Goal: Task Accomplishment & Management: Manage account settings

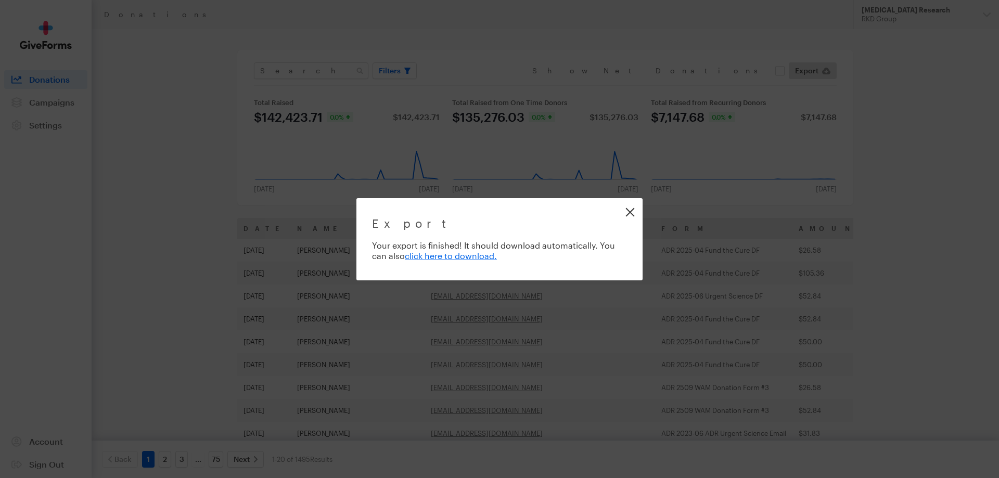
click at [628, 210] on link "Close" at bounding box center [629, 211] width 23 height 23
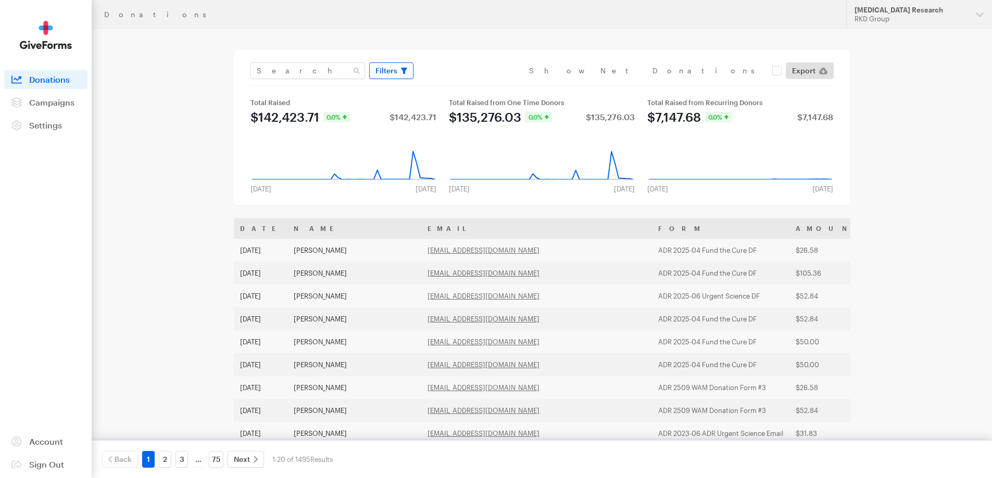
click at [389, 65] on span "Filters" at bounding box center [386, 71] width 22 height 12
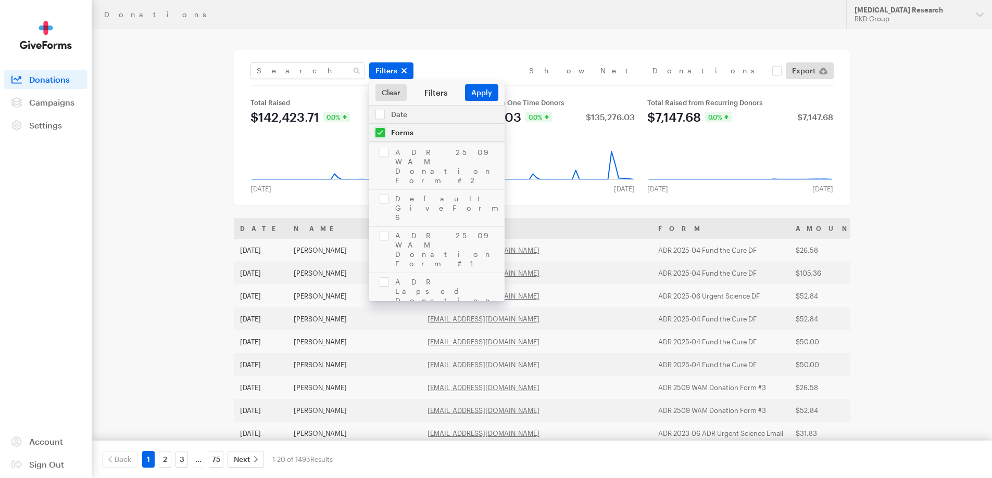
click at [379, 133] on input "checkbox" at bounding box center [436, 133] width 135 height 18
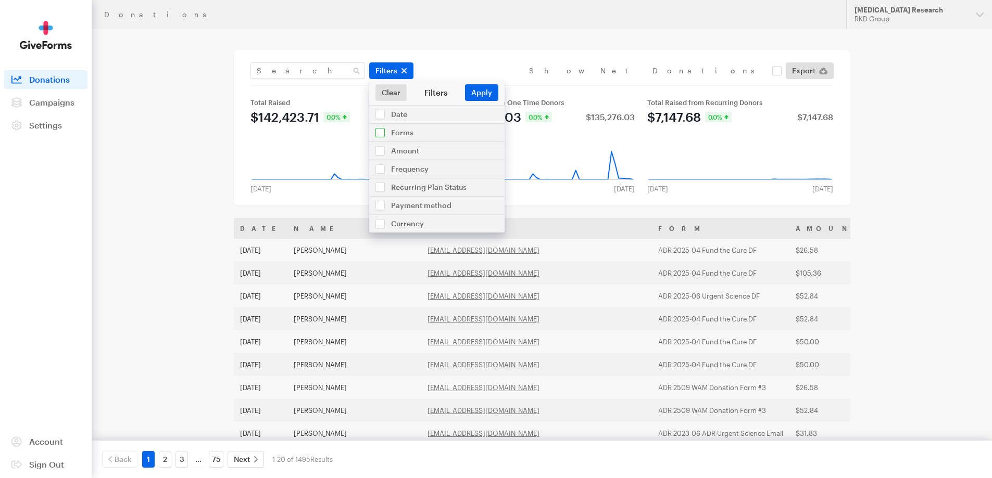
click at [378, 133] on input "checkbox" at bounding box center [436, 133] width 135 height 18
checkbox input "true"
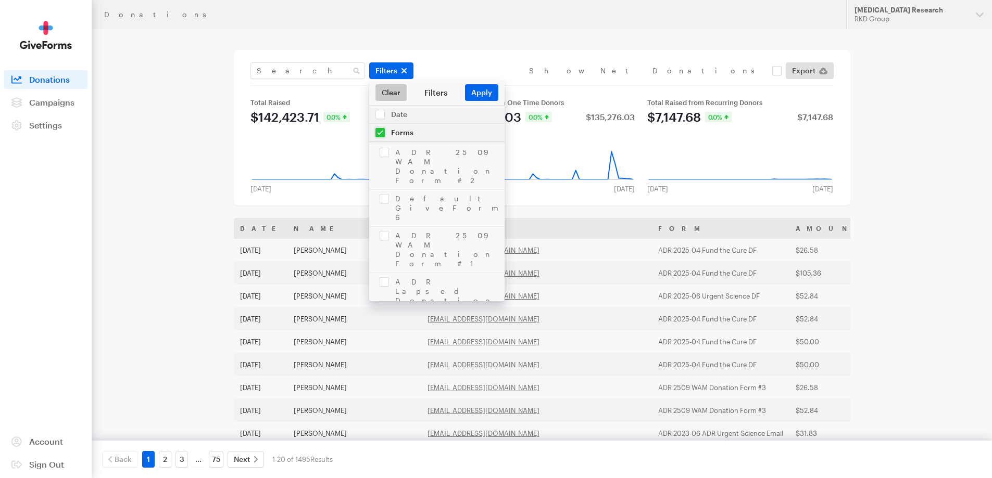
click at [386, 90] on link "Clear" at bounding box center [390, 92] width 31 height 17
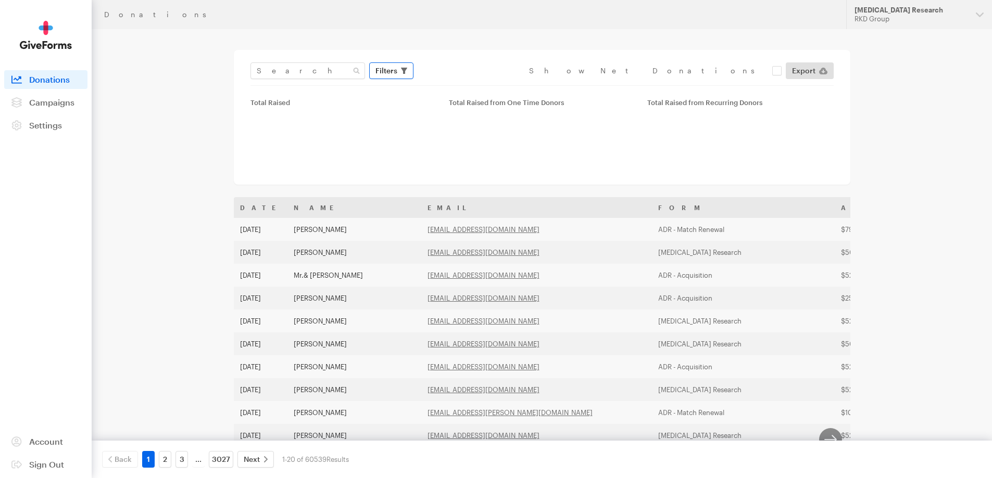
click at [397, 68] on button "Filters" at bounding box center [391, 70] width 44 height 17
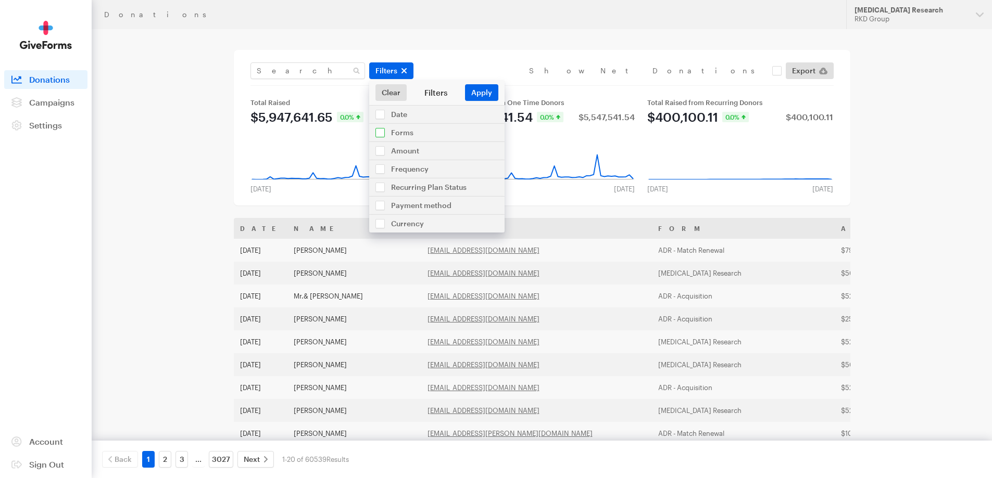
click at [399, 129] on input "checkbox" at bounding box center [436, 133] width 135 height 18
checkbox input "true"
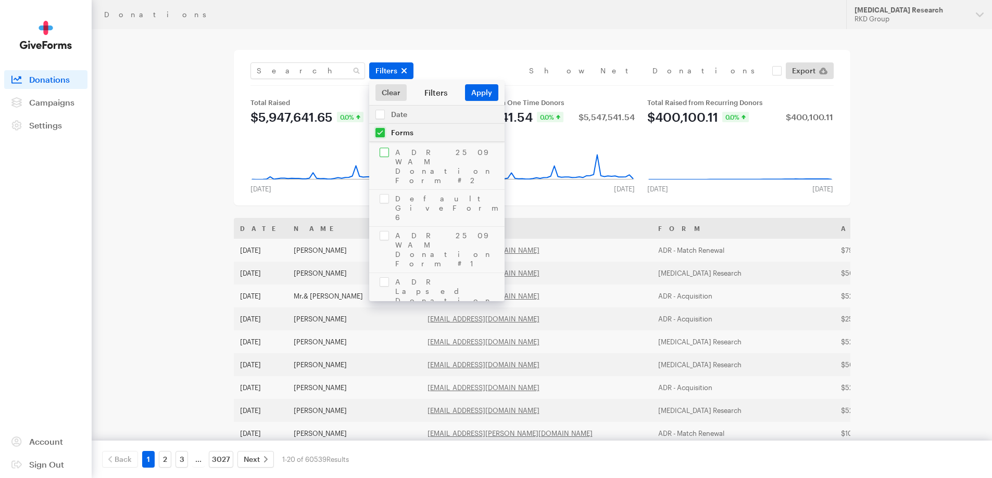
click at [381, 149] on input "checkbox" at bounding box center [436, 167] width 135 height 46
checkbox input "true"
click at [388, 227] on input "checkbox" at bounding box center [436, 250] width 135 height 46
checkbox input "true"
click at [382, 190] on input "checkbox" at bounding box center [436, 208] width 135 height 36
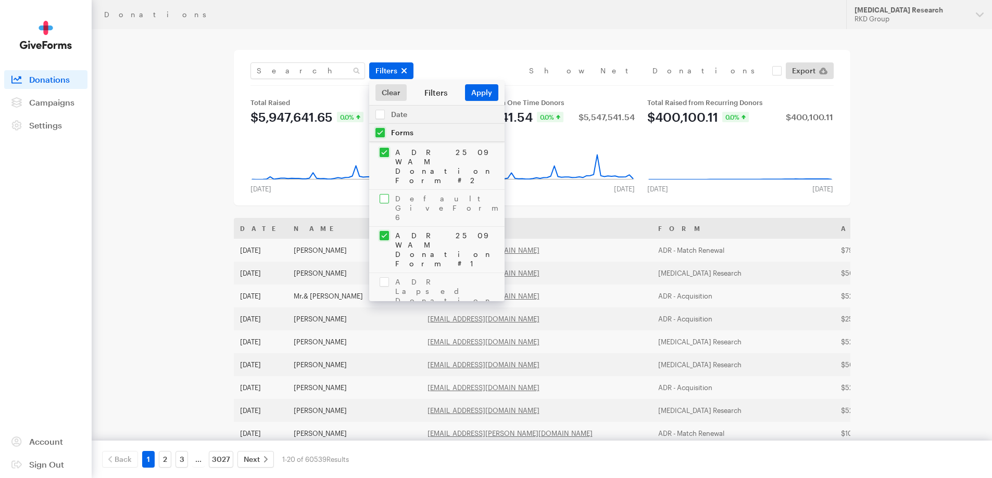
checkbox input "true"
click at [382, 273] on input "checkbox" at bounding box center [436, 296] width 135 height 46
checkbox input "true"
click at [382, 320] on input "checkbox" at bounding box center [436, 333] width 135 height 27
checkbox input "true"
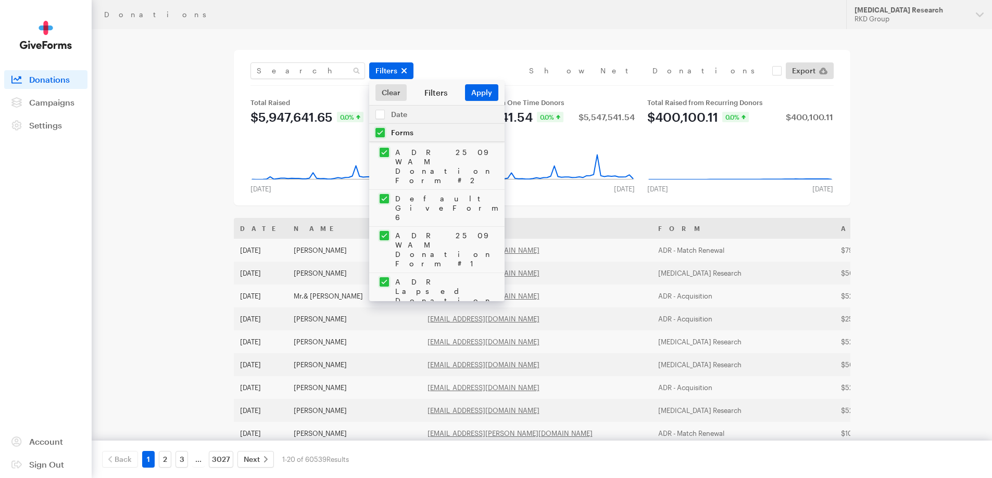
click at [384, 347] on input "checkbox" at bounding box center [436, 370] width 135 height 46
checkbox input "true"
click at [386, 341] on input "checkbox" at bounding box center [436, 359] width 135 height 36
checkbox input "true"
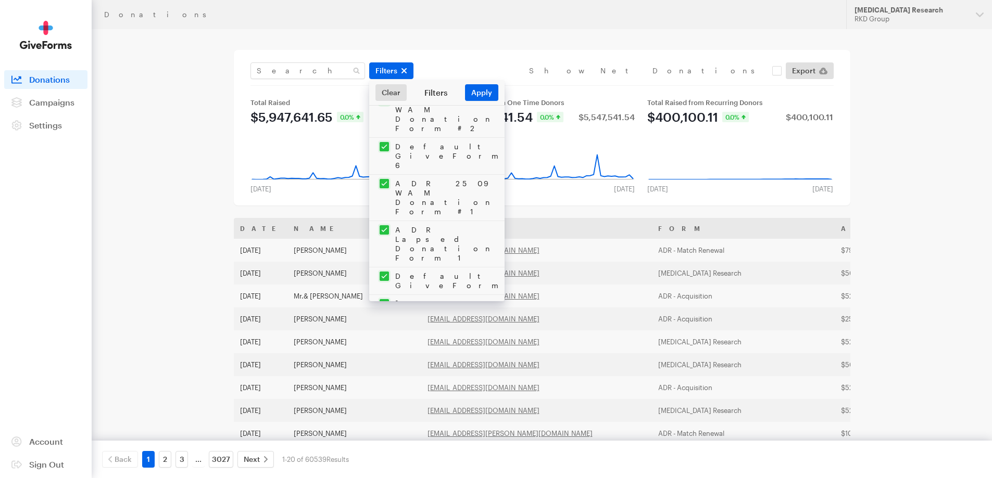
drag, startPoint x: 384, startPoint y: 273, endPoint x: 385, endPoint y: 284, distance: 11.5
click at [384, 378] on input "checkbox" at bounding box center [436, 396] width 135 height 36
checkbox input "true"
click at [385, 415] on input "checkbox" at bounding box center [436, 433] width 135 height 36
checkbox input "true"
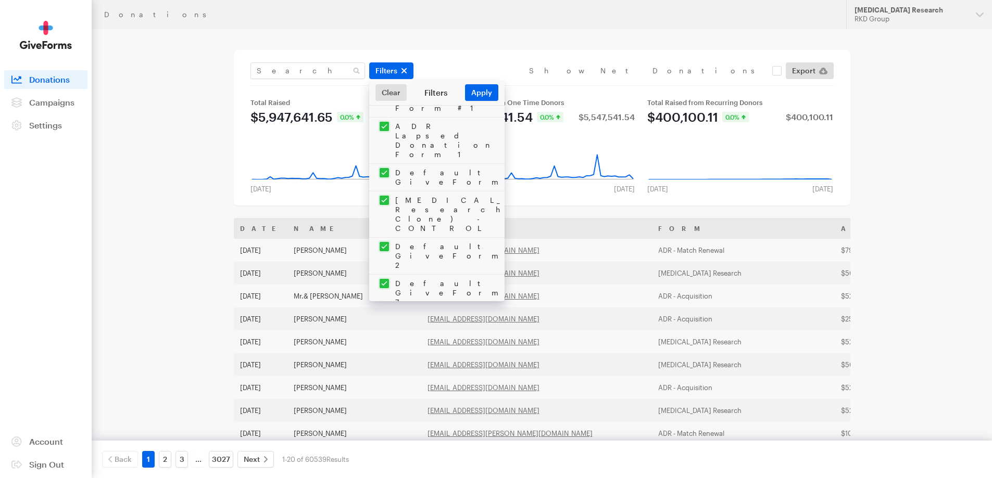
scroll to position [156, 0]
click at [386, 348] on input "checkbox" at bounding box center [436, 375] width 135 height 55
checkbox input "true"
click at [384, 404] on input "checkbox" at bounding box center [436, 422] width 135 height 36
checkbox input "true"
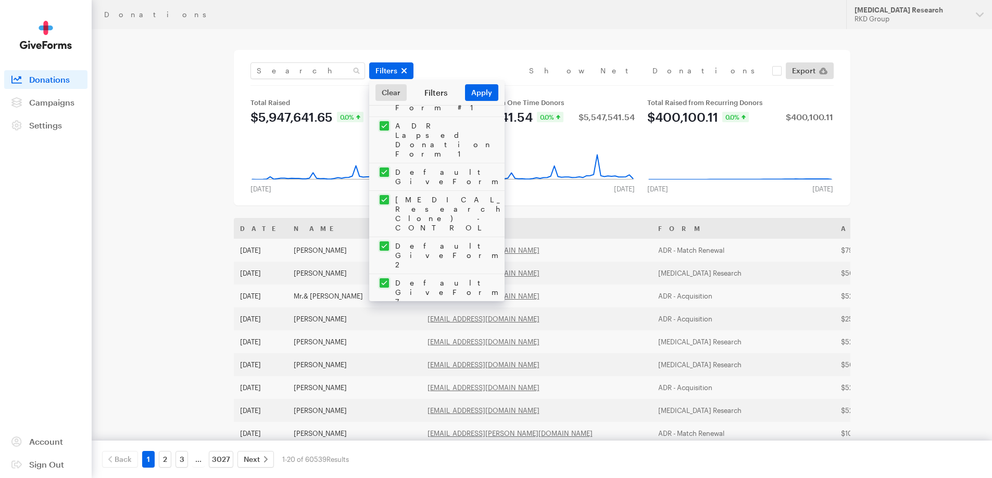
click at [385, 441] on input "checkbox" at bounding box center [436, 459] width 135 height 36
checkbox input "true"
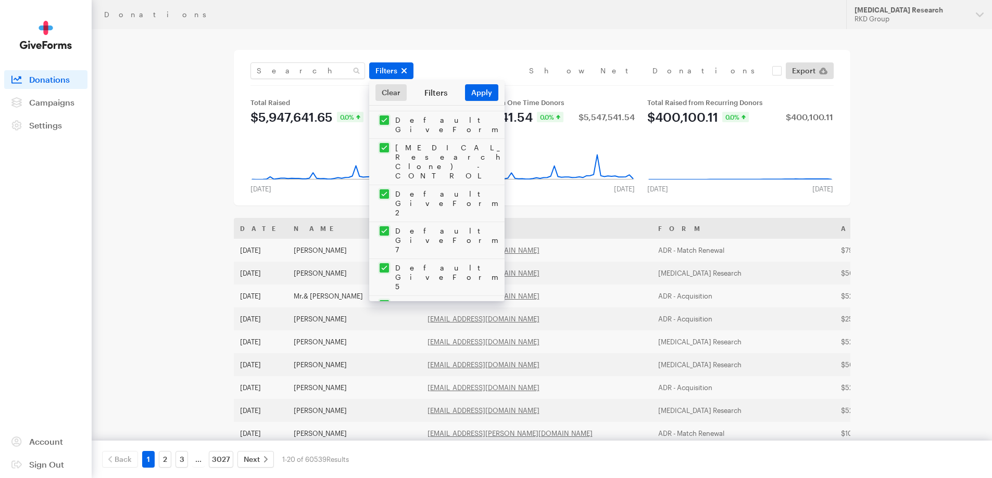
click at [385, 463] on input "checkbox" at bounding box center [436, 481] width 135 height 36
checkbox input "true"
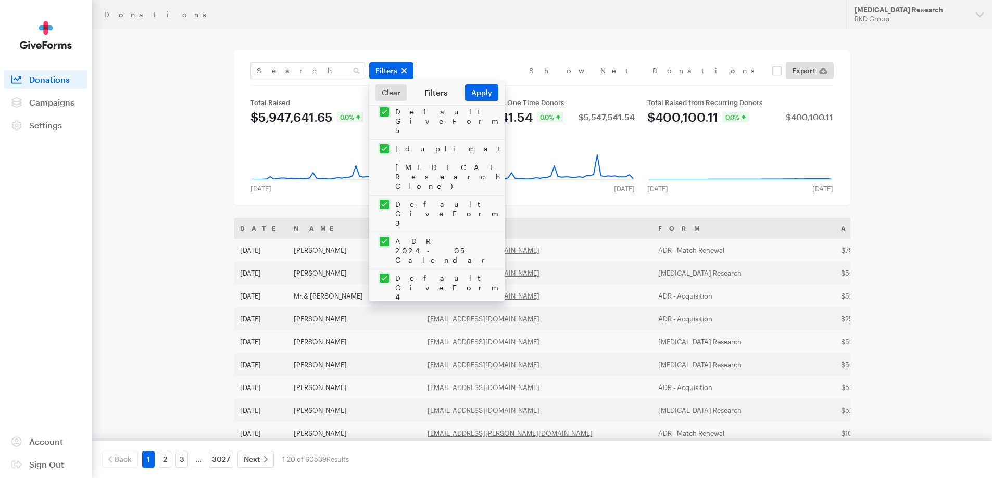
click at [385, 381] on input "checkbox" at bounding box center [436, 399] width 135 height 36
checkbox input "true"
click at [385, 417] on input "checkbox" at bounding box center [436, 444] width 135 height 55
checkbox input "true"
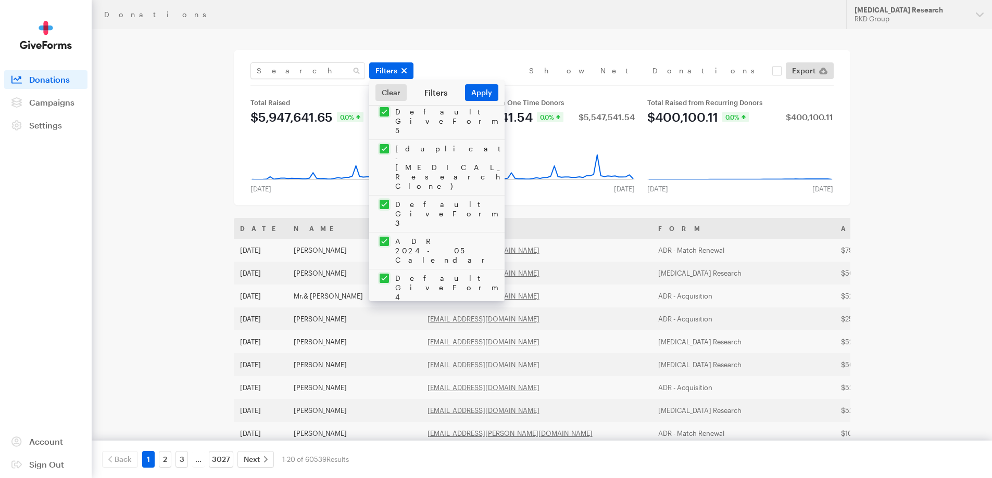
checkbox input "true"
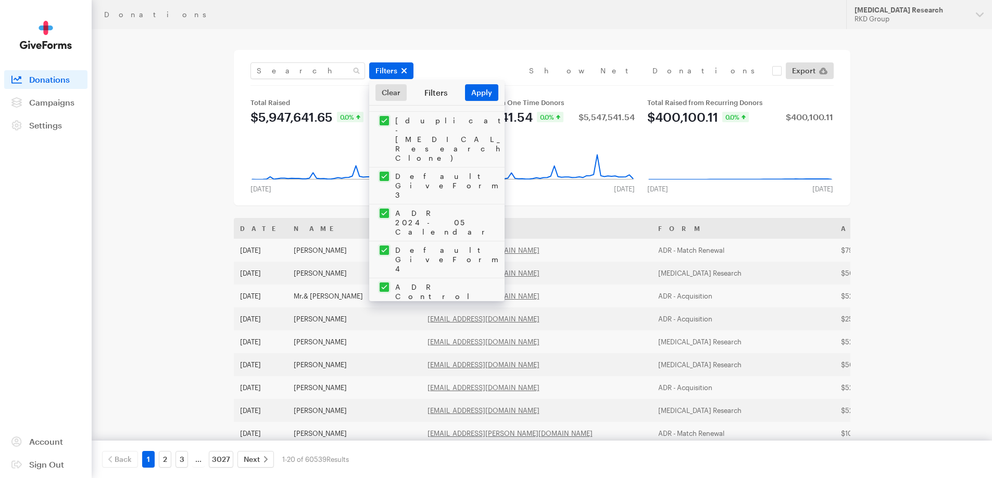
scroll to position [416, 0]
checkbox input "true"
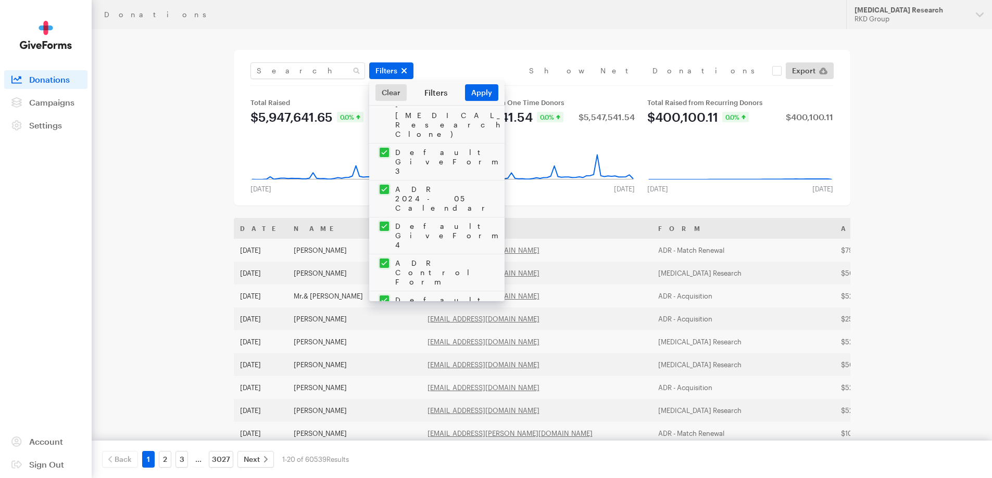
drag, startPoint x: 382, startPoint y: 242, endPoint x: 382, endPoint y: 265, distance: 23.4
checkbox input "true"
drag, startPoint x: 383, startPoint y: 266, endPoint x: 387, endPoint y: 277, distance: 12.4
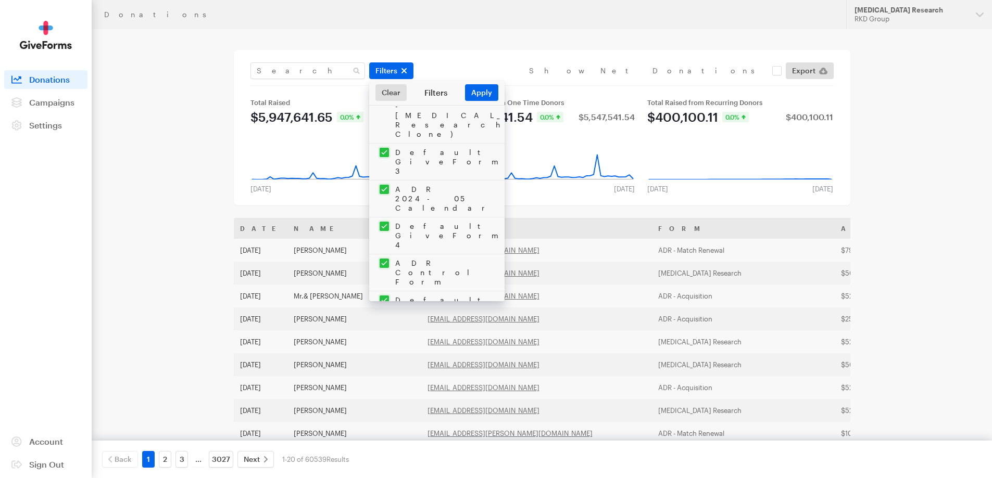
checkbox input "true"
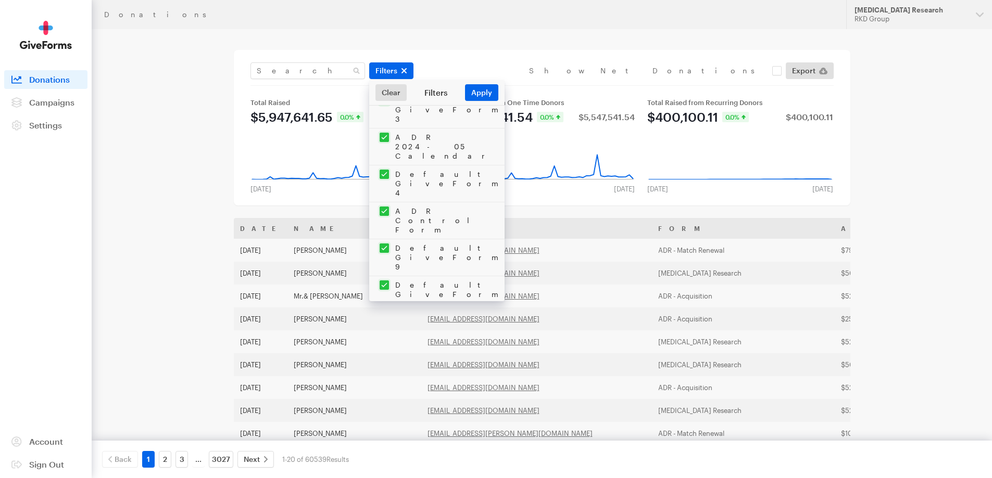
checkbox input "true"
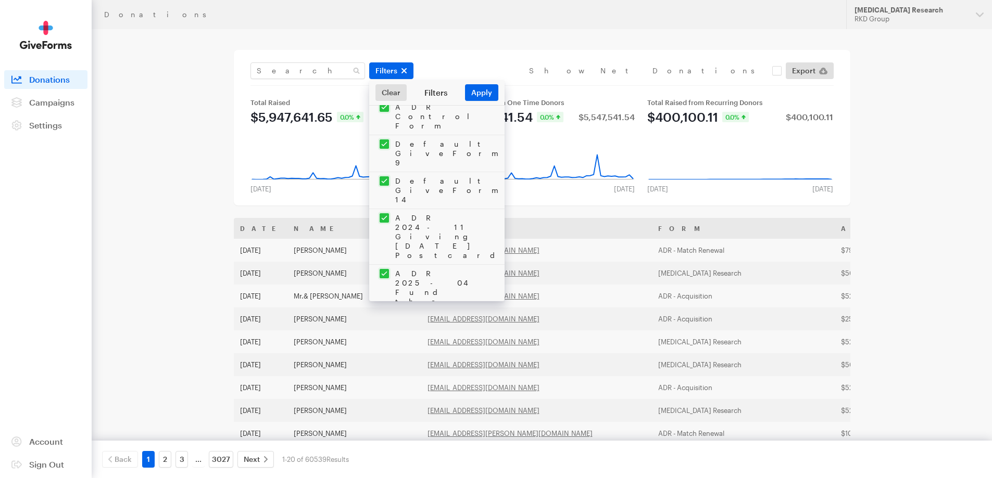
checkbox input "true"
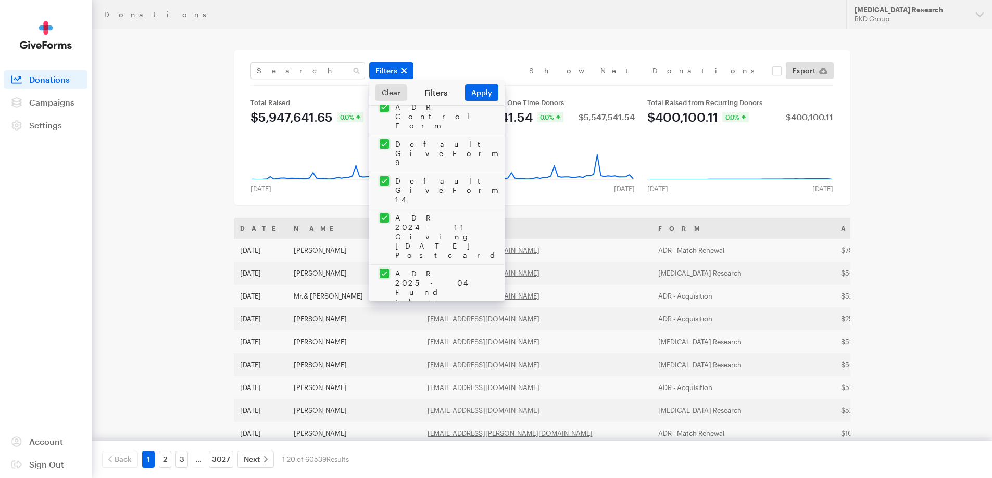
checkbox input "true"
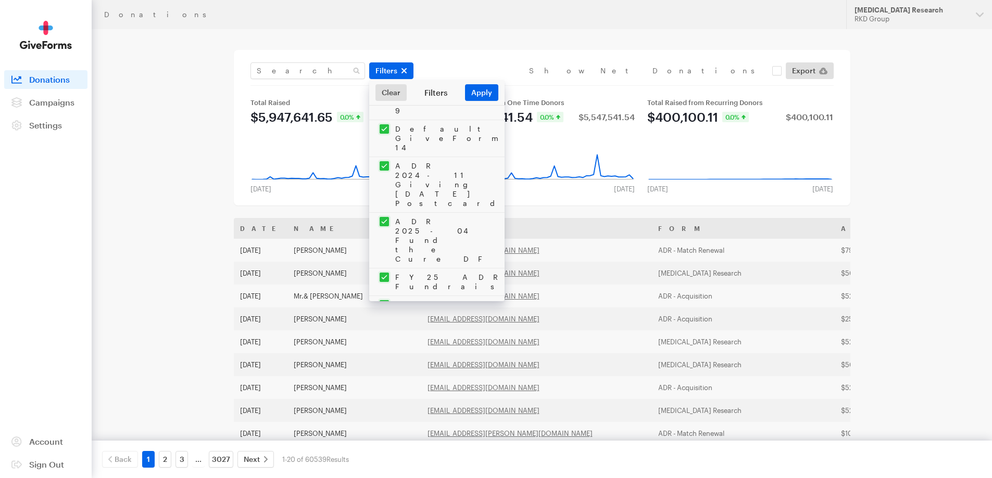
checkbox input "true"
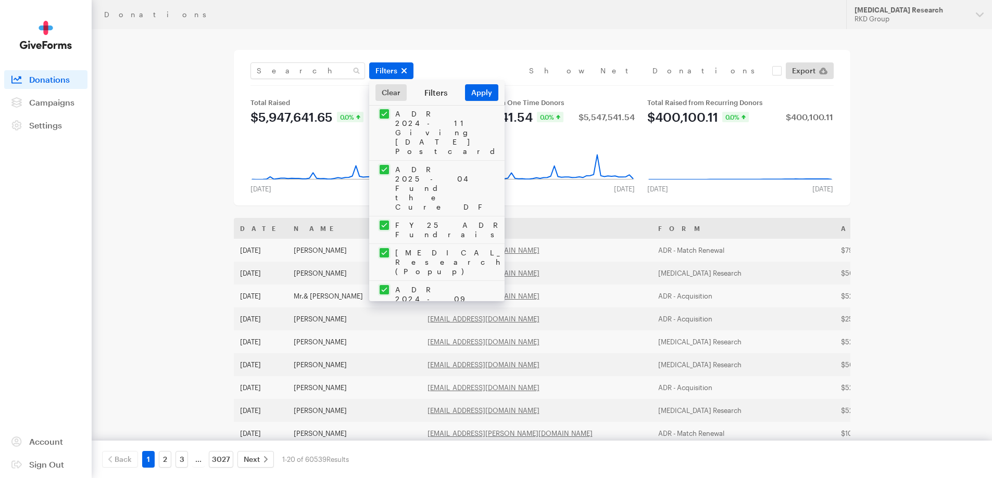
checkbox input "true"
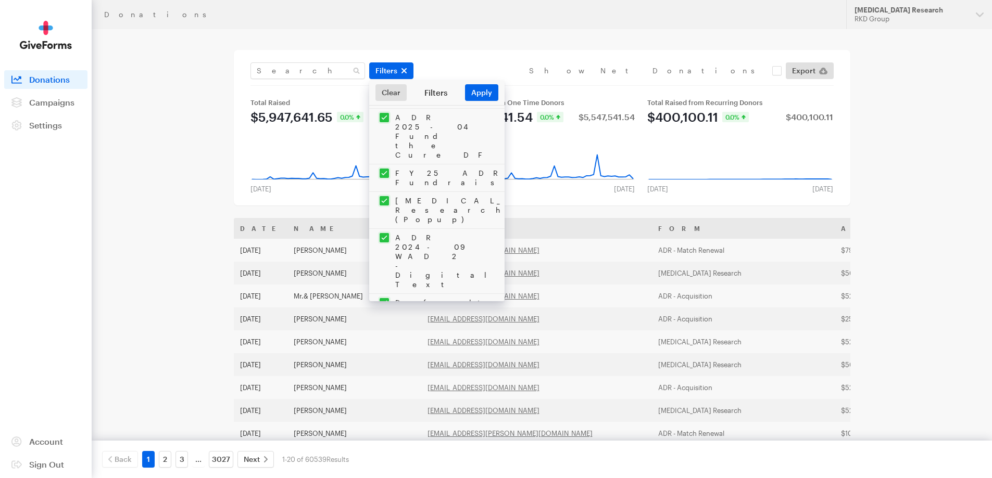
checkbox input "true"
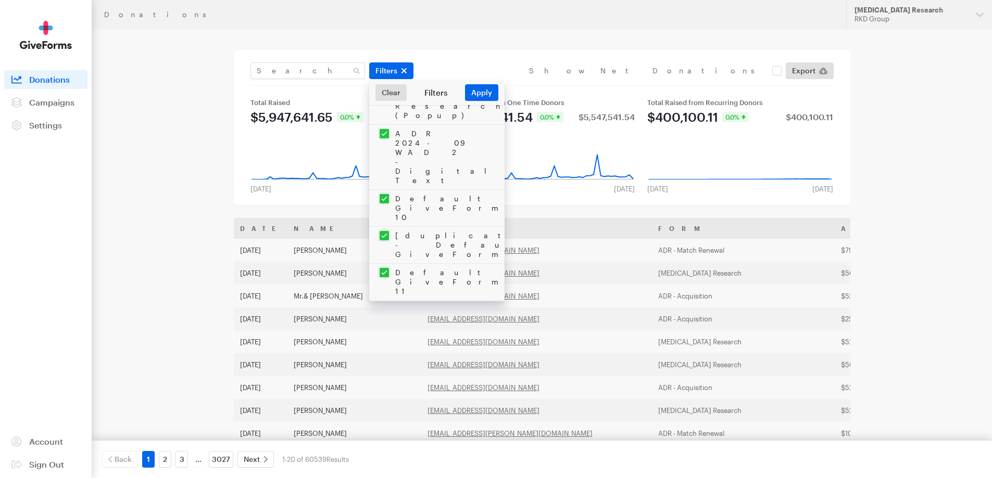
checkbox input "true"
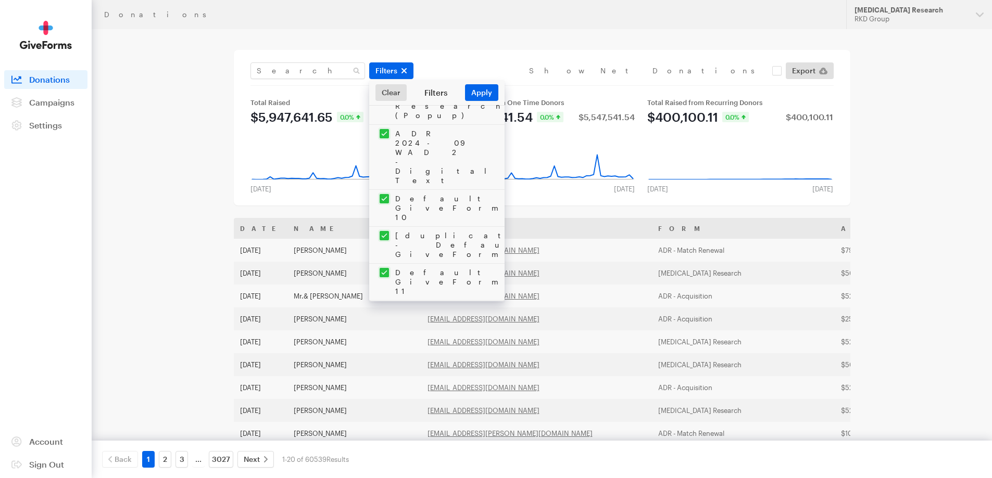
checkbox input "true"
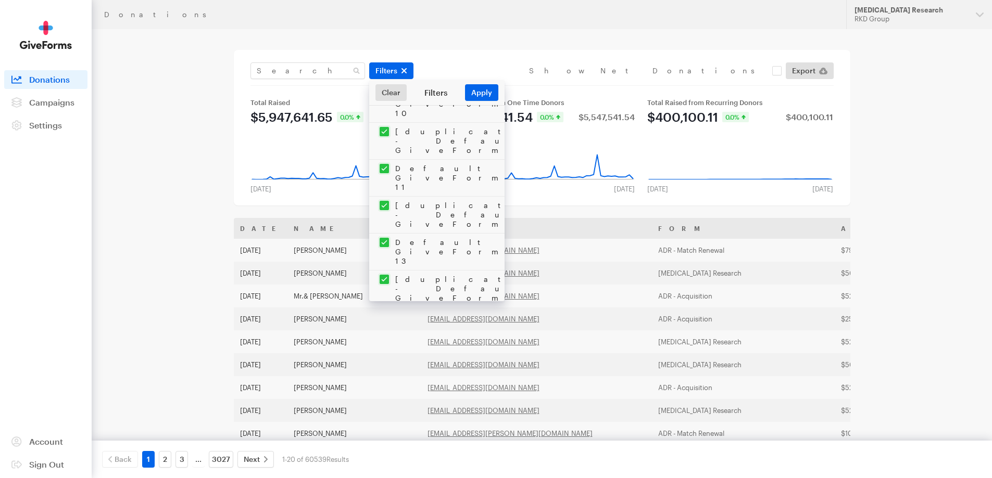
checkbox input "true"
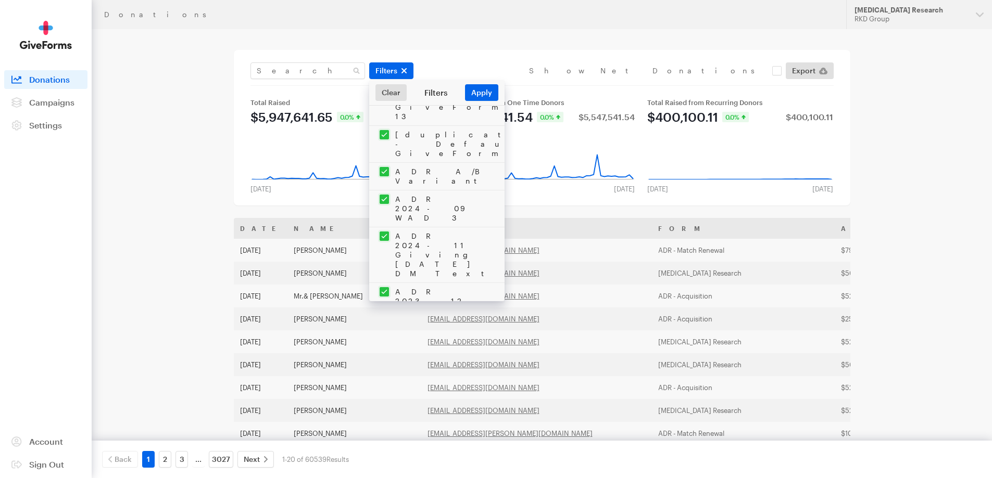
scroll to position [1093, 0]
checkbox input "true"
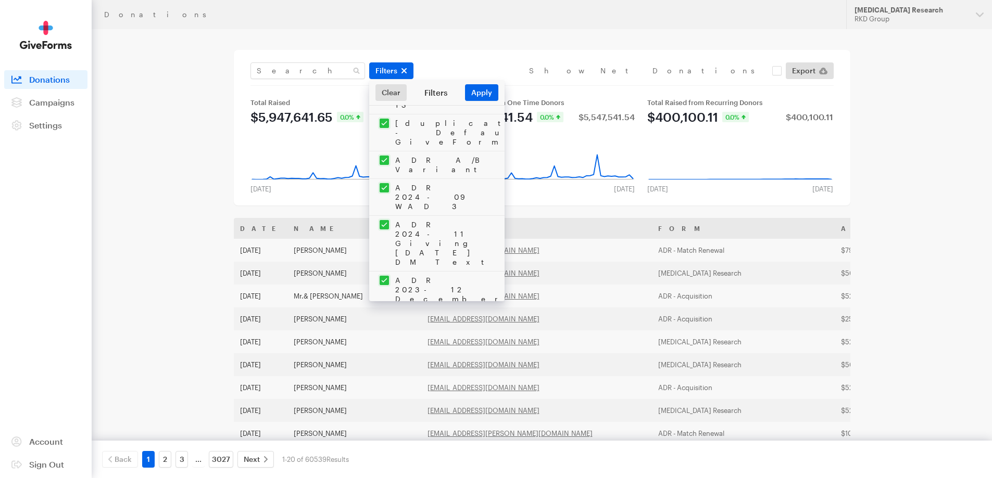
checkbox input "true"
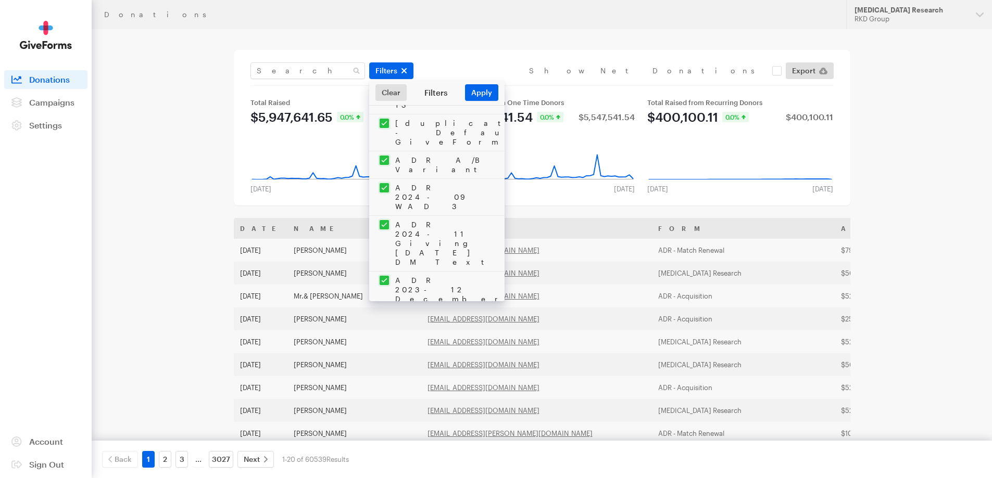
checkbox input "true"
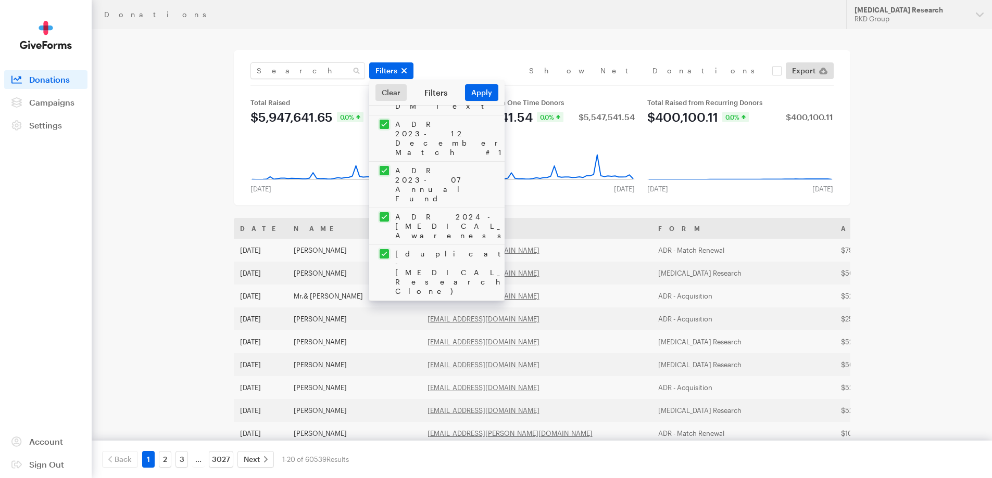
checkbox input "true"
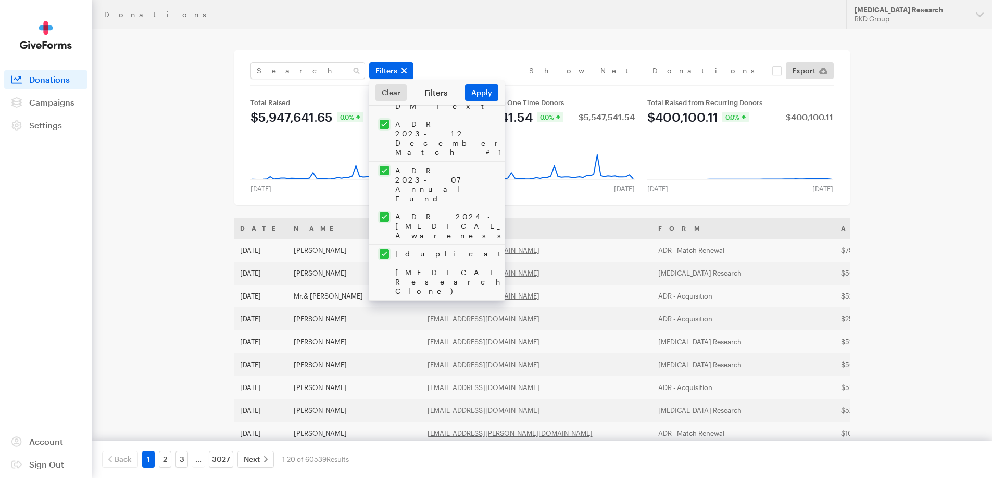
checkbox input "true"
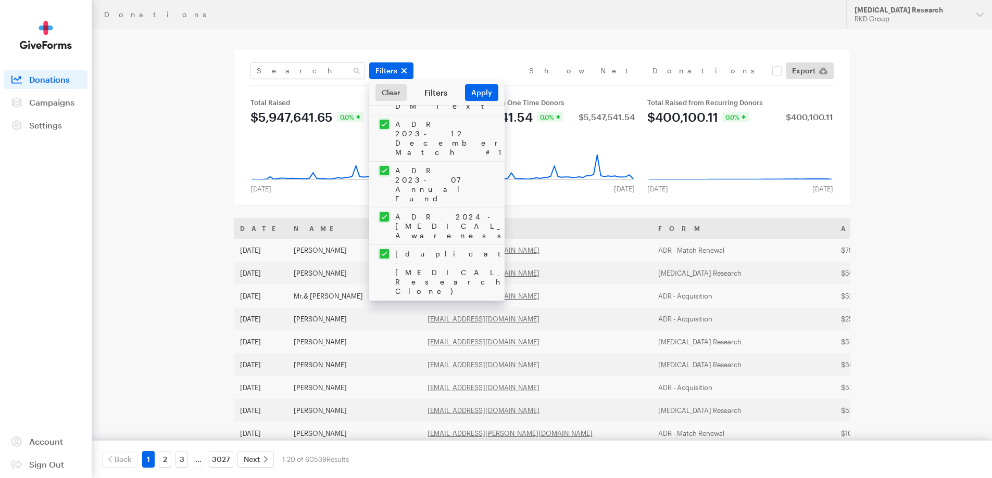
checkbox input "true"
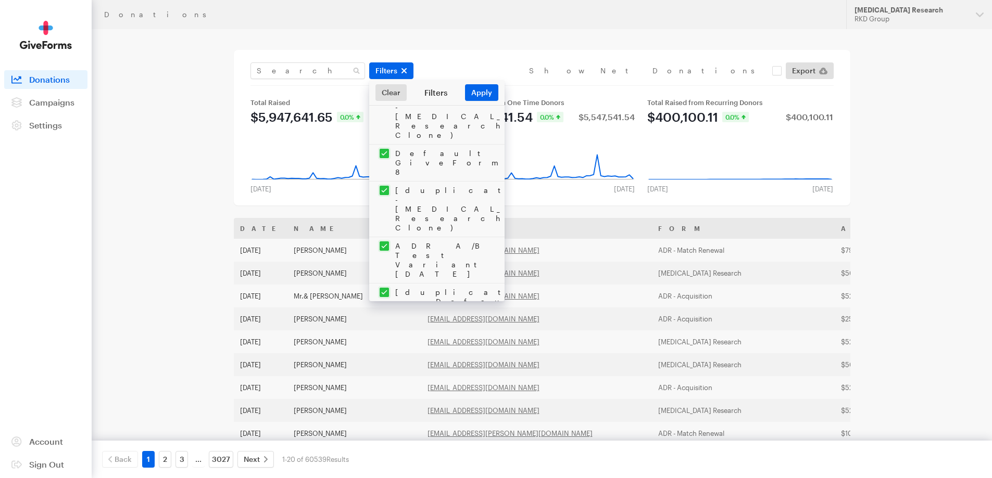
checkbox input "true"
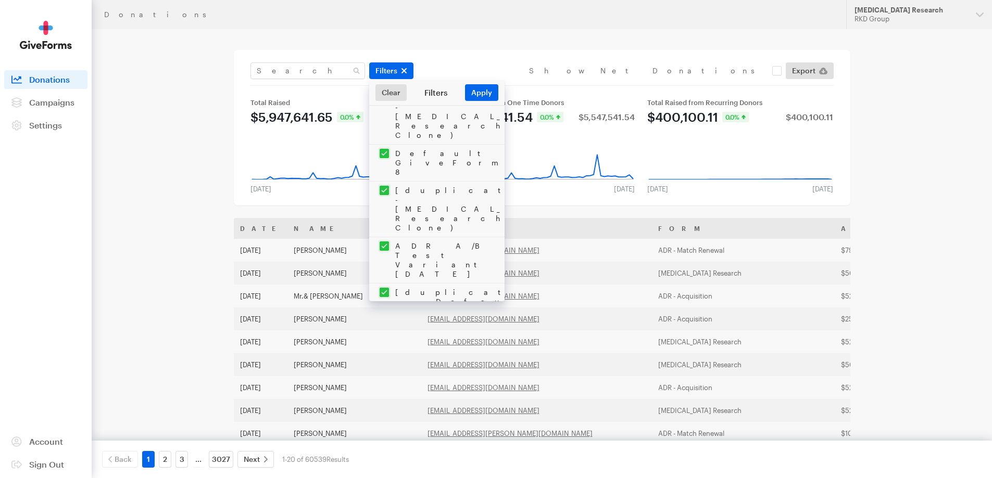
checkbox input "true"
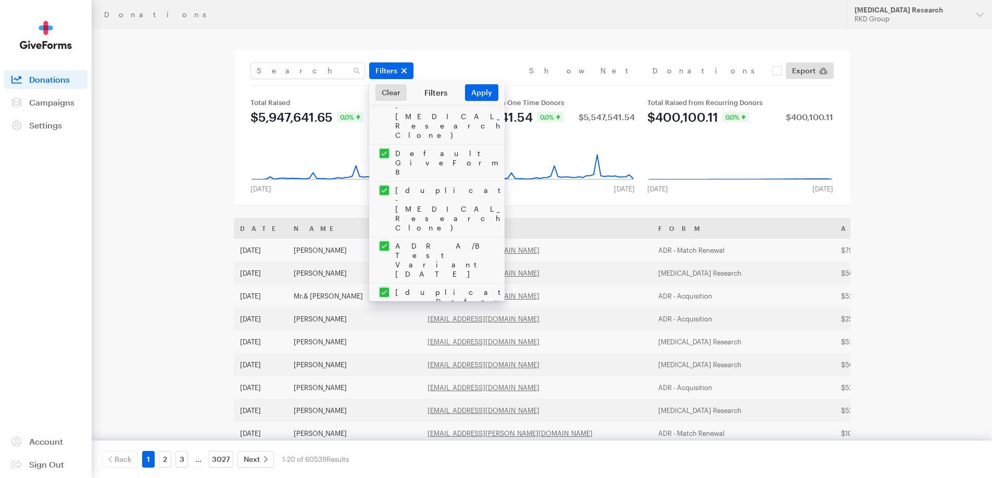
checkbox input "true"
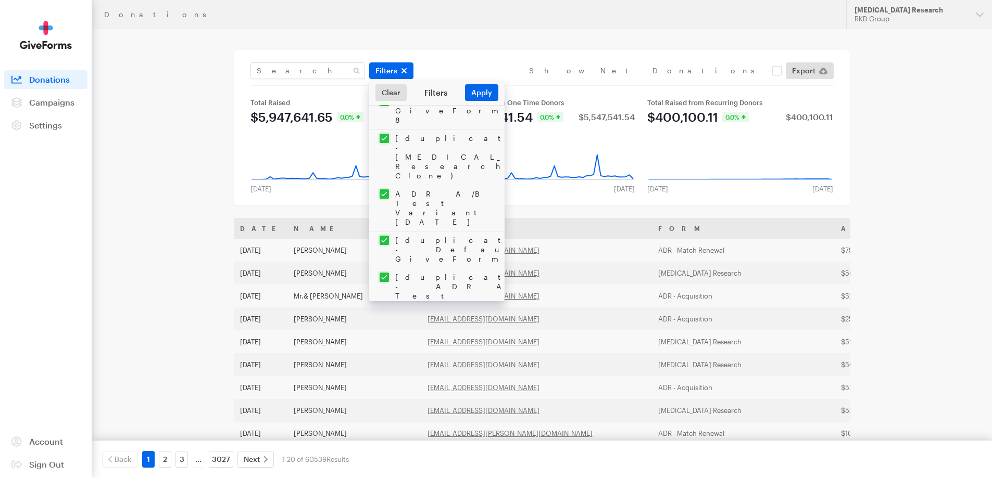
checkbox input "true"
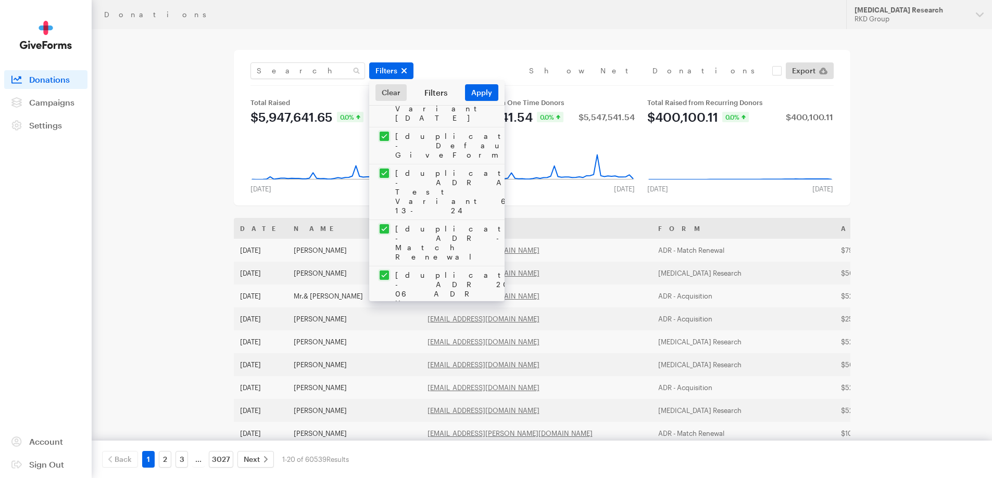
checkbox input "true"
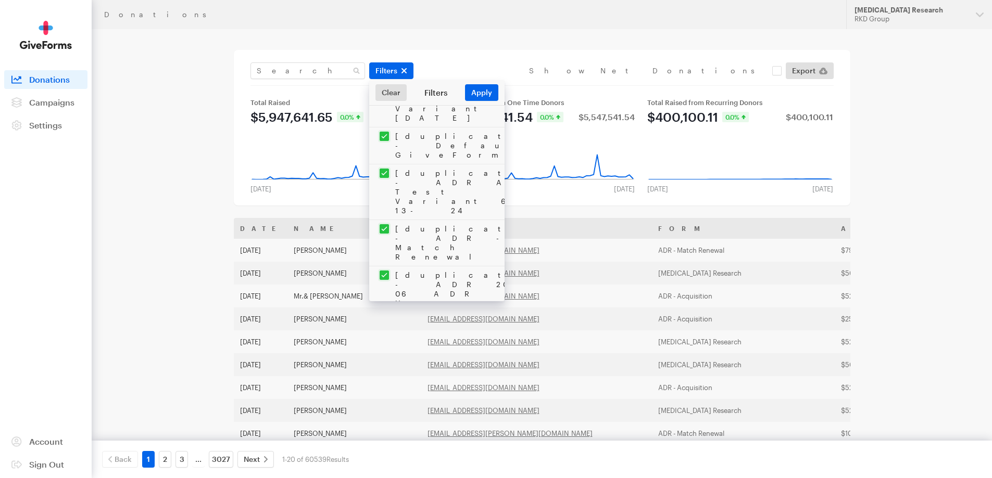
checkbox input "true"
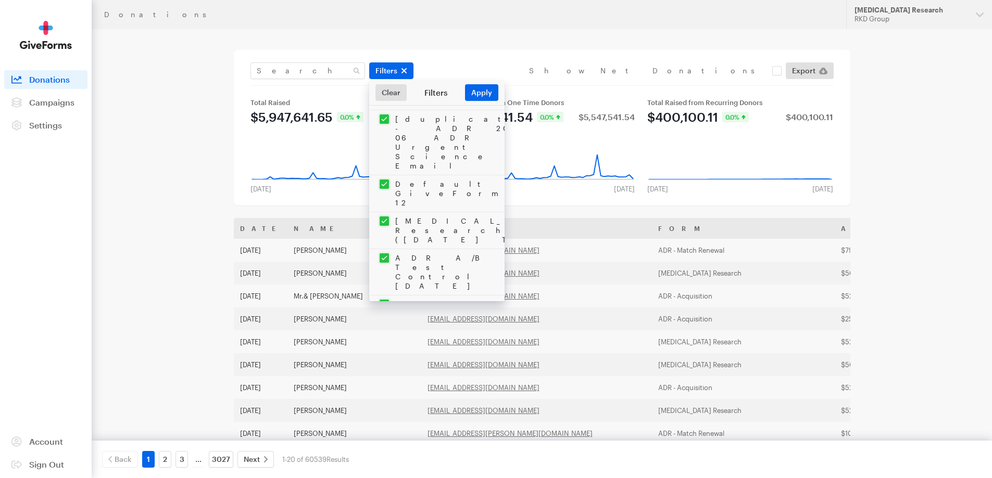
checkbox input "true"
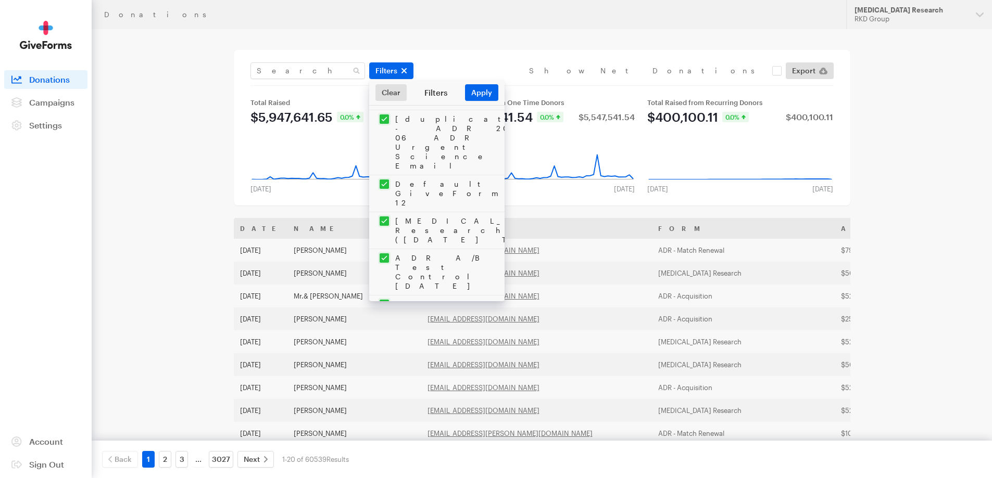
checkbox input "true"
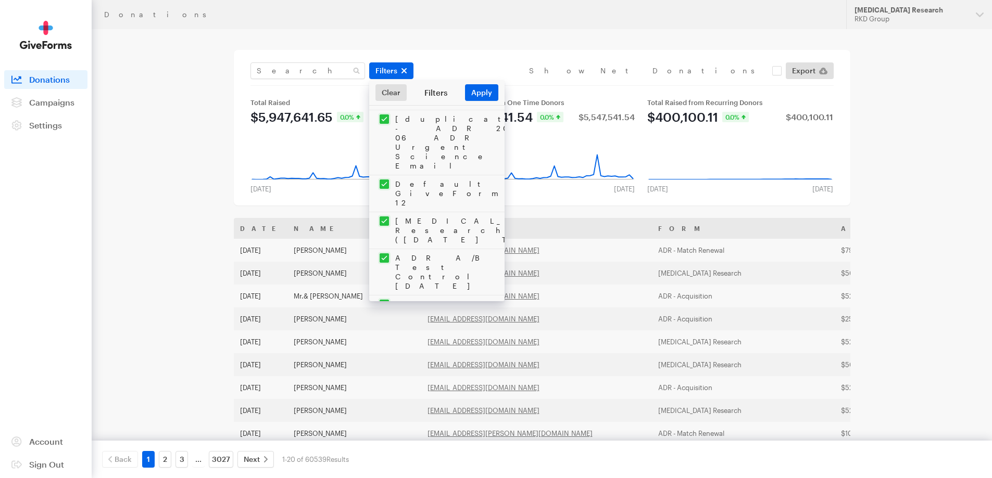
checkbox input "true"
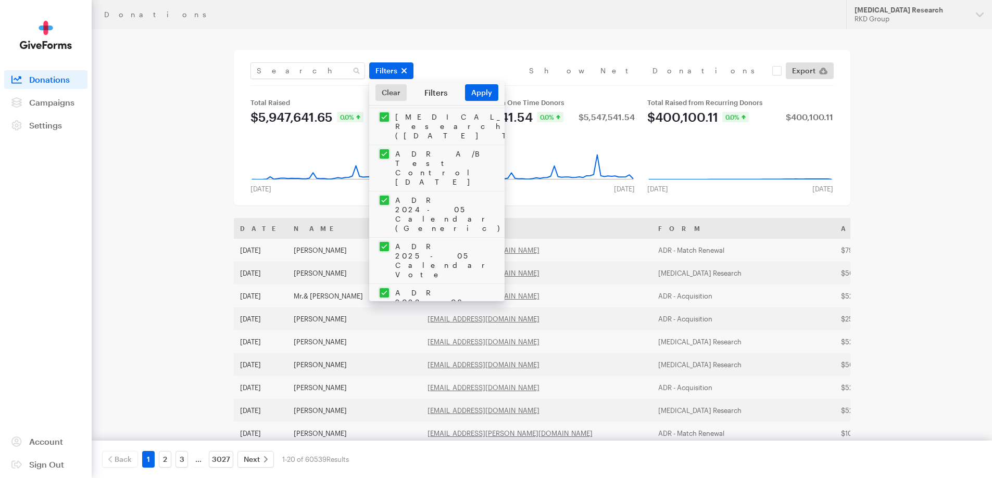
checkbox input "true"
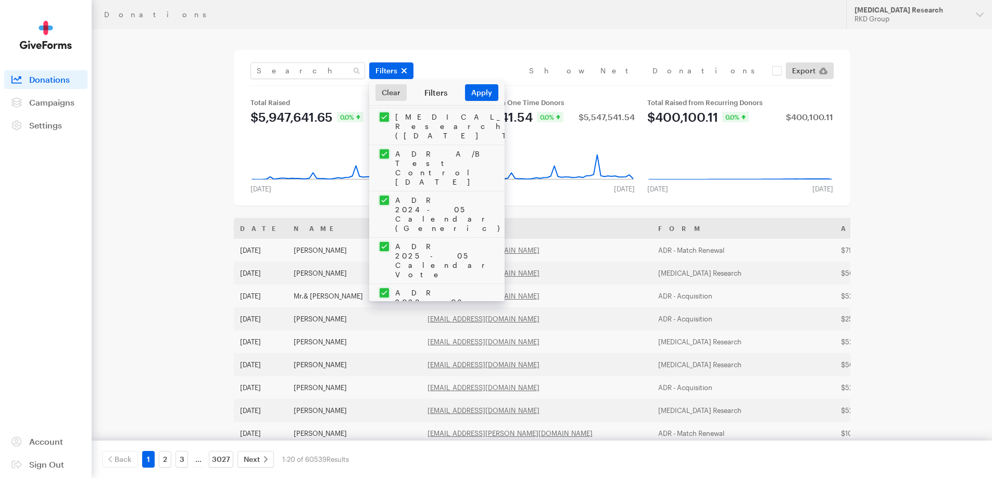
checkbox input "true"
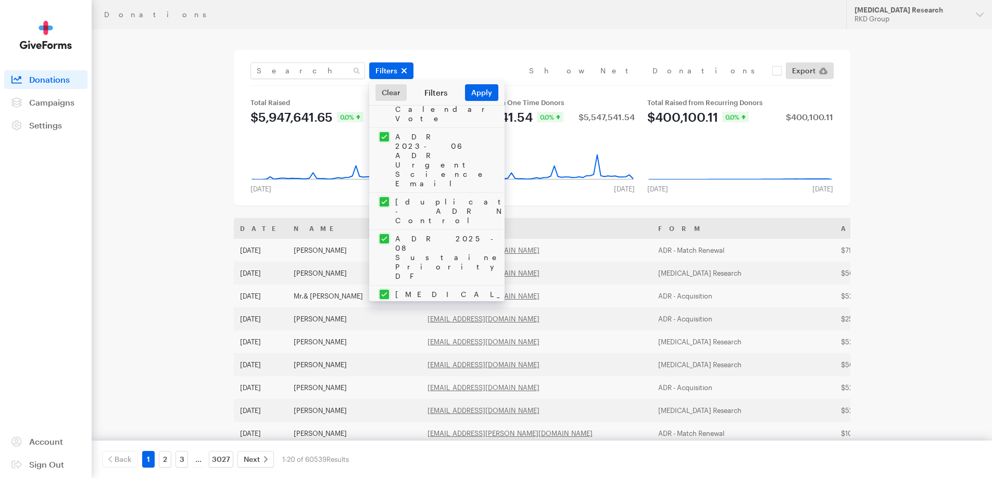
checkbox input "true"
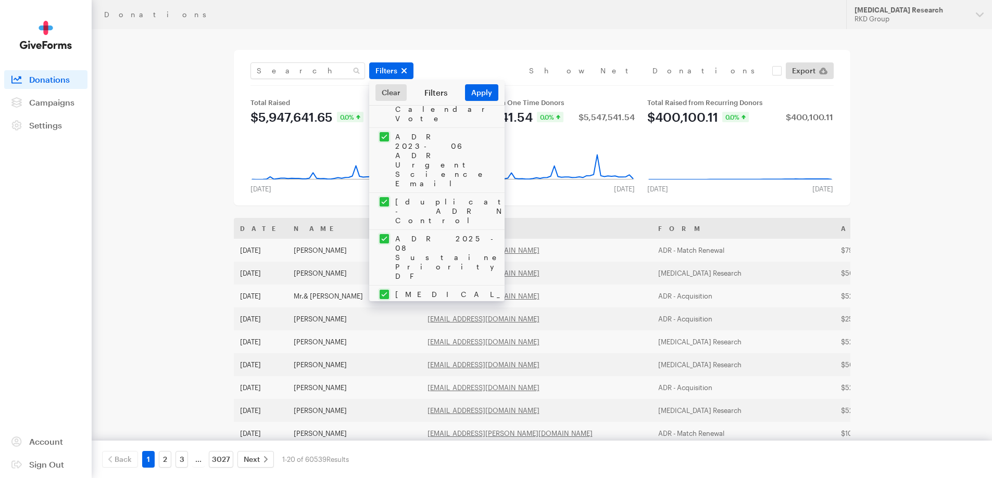
checkbox input "true"
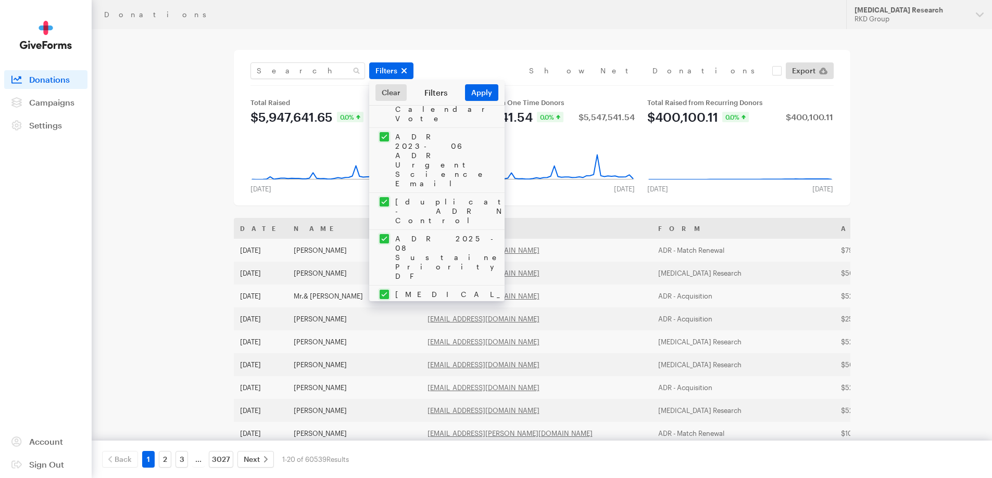
checkbox input "true"
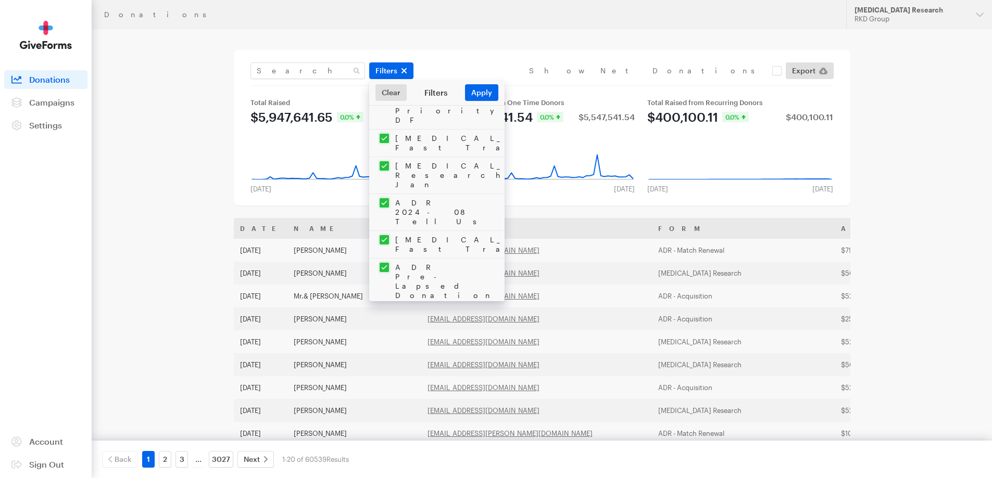
checkbox input "true"
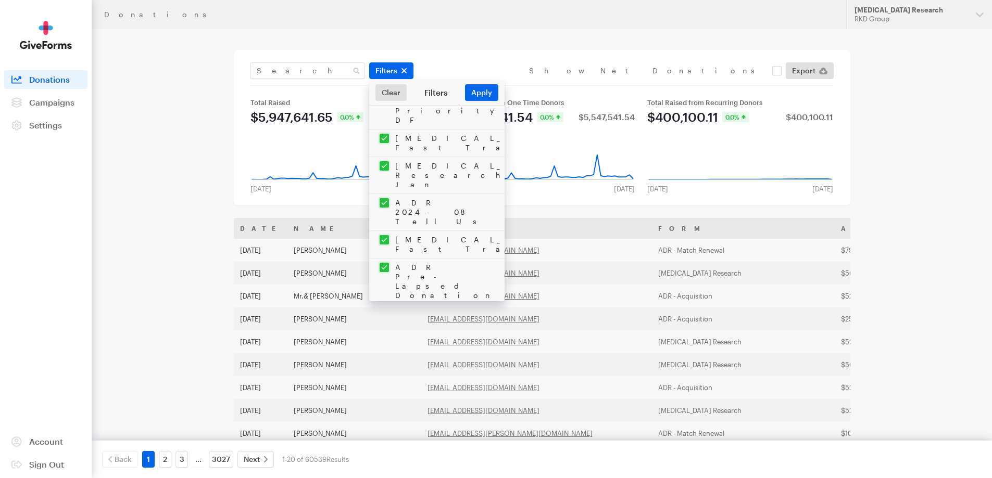
checkbox input "true"
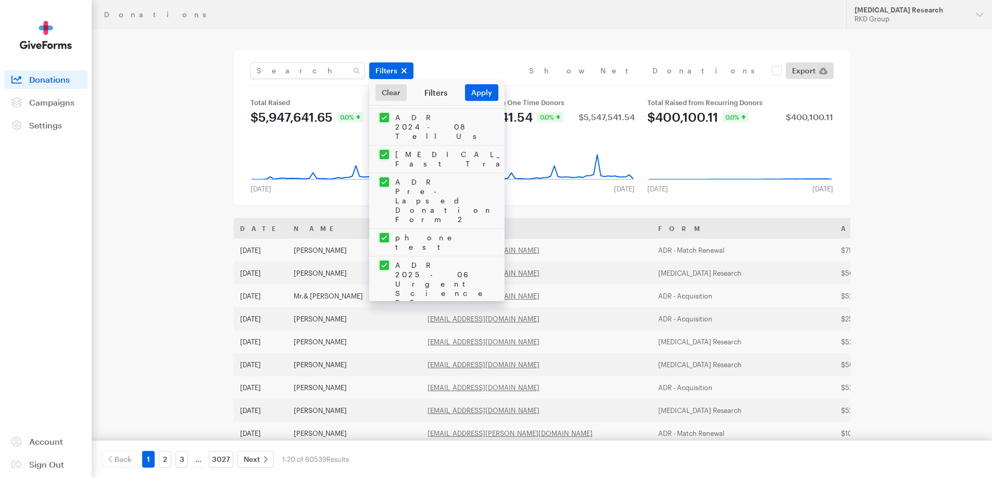
scroll to position [2238, 0]
checkbox input "true"
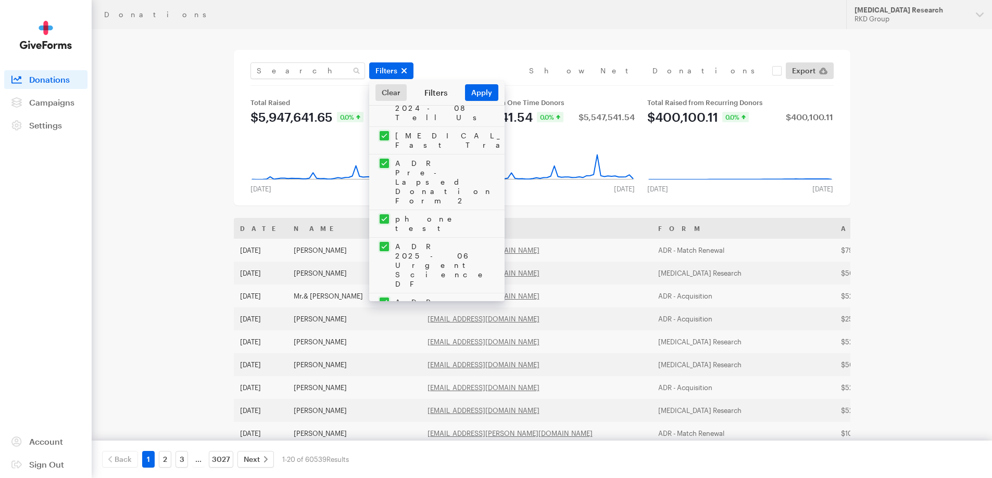
checkbox input "true"
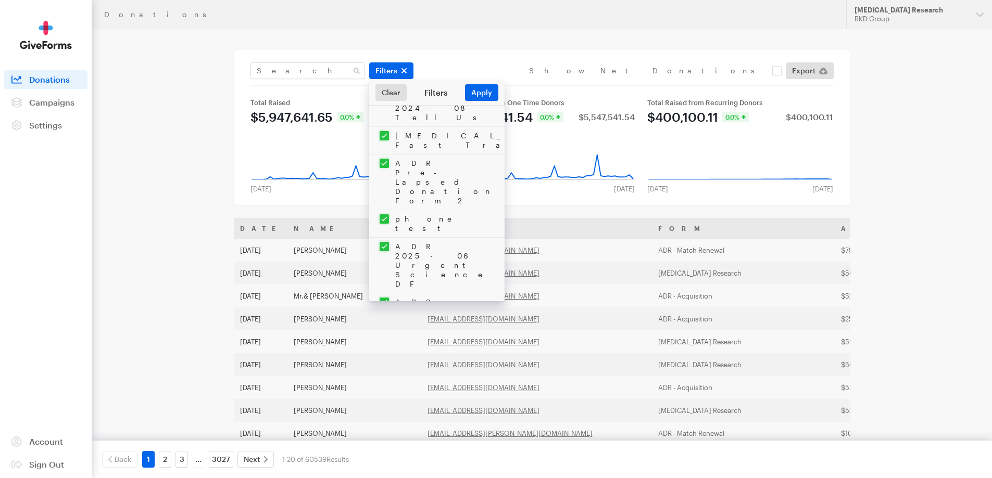
checkbox input "true"
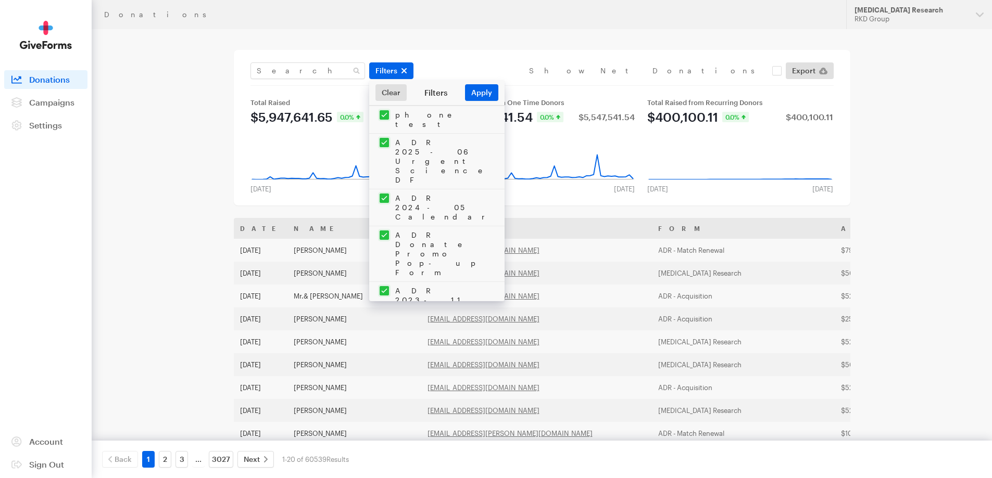
checkbox input "true"
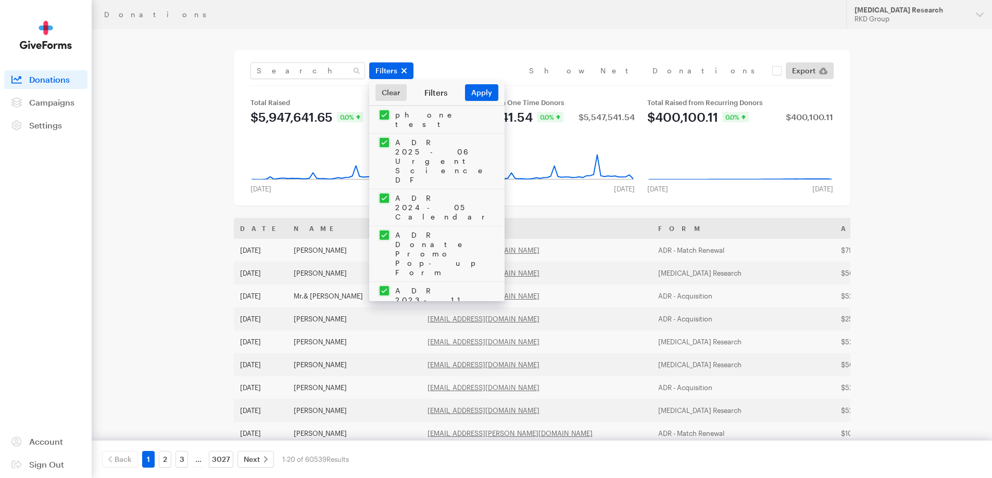
checkbox input "true"
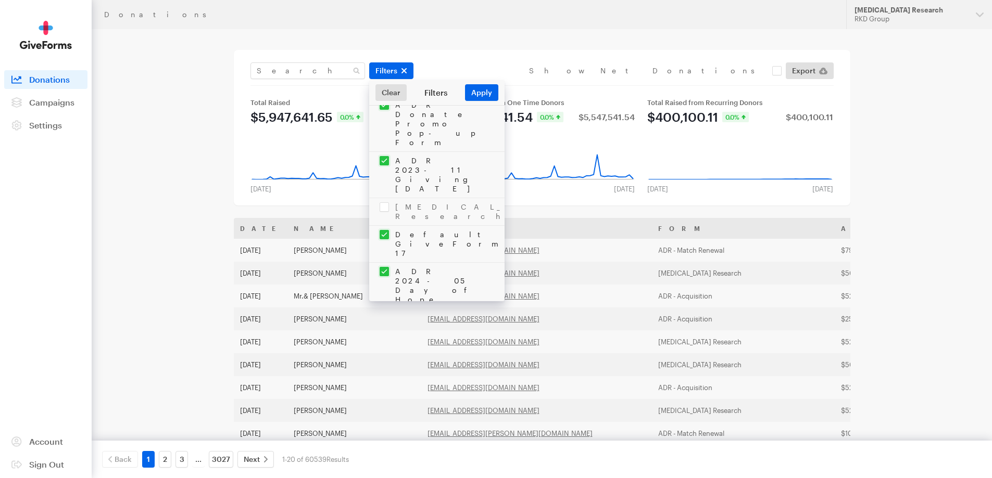
scroll to position [2474, 0]
checkbox input "true"
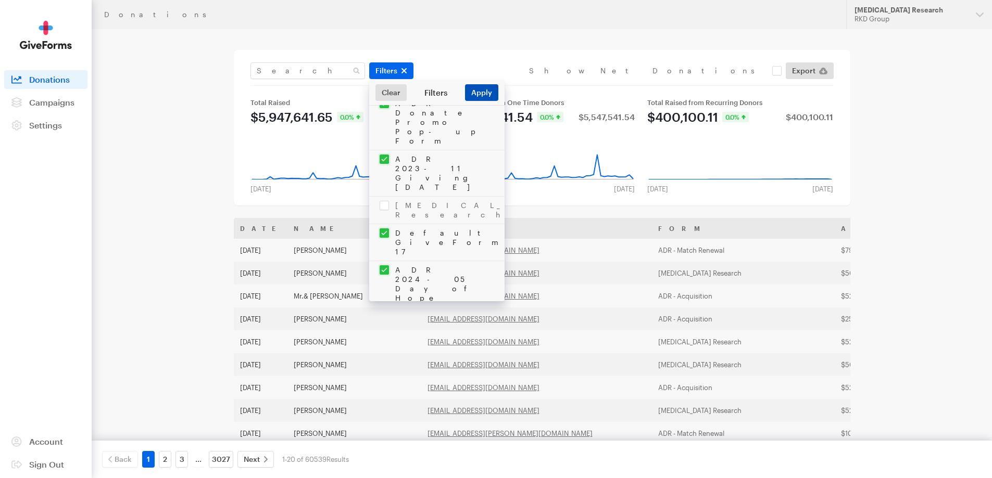
click at [487, 95] on button "Apply" at bounding box center [481, 92] width 33 height 17
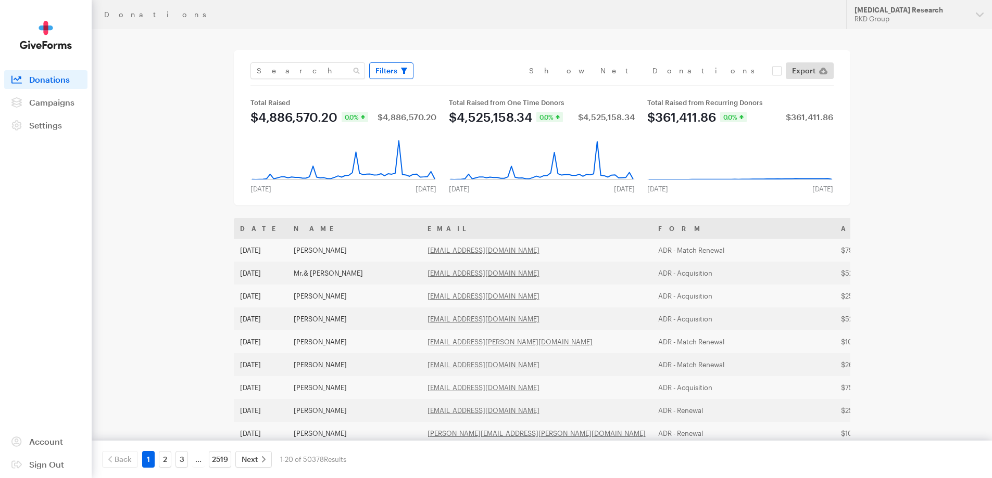
click at [384, 73] on span "Filters" at bounding box center [386, 71] width 22 height 12
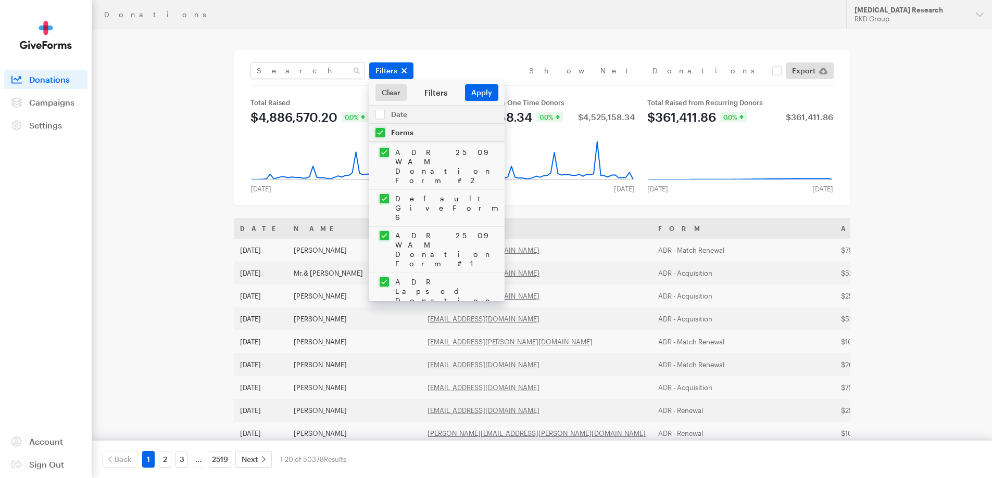
scroll to position [52, 0]
click at [379, 295] on input "checkbox" at bounding box center [436, 318] width 135 height 46
checkbox input "false"
click at [472, 92] on button "Apply" at bounding box center [481, 92] width 33 height 17
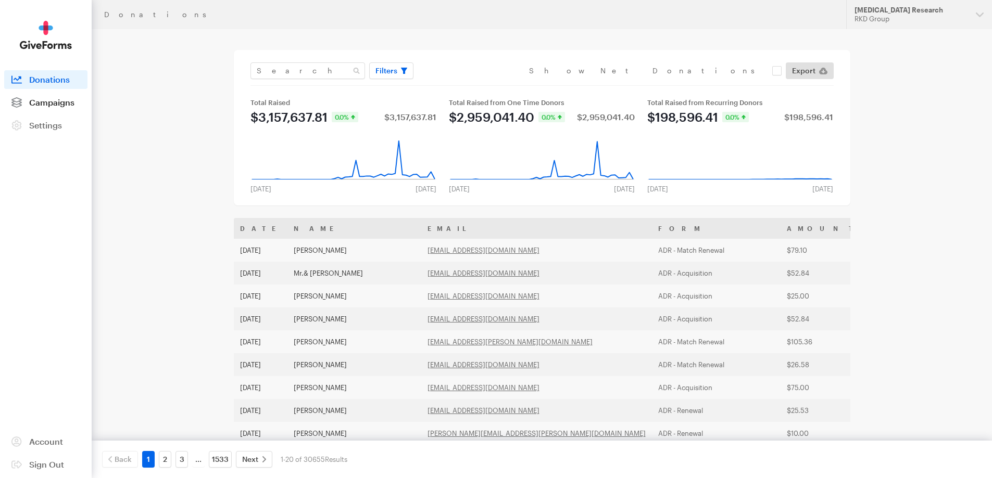
click at [33, 102] on span "Campaigns" at bounding box center [51, 102] width 45 height 10
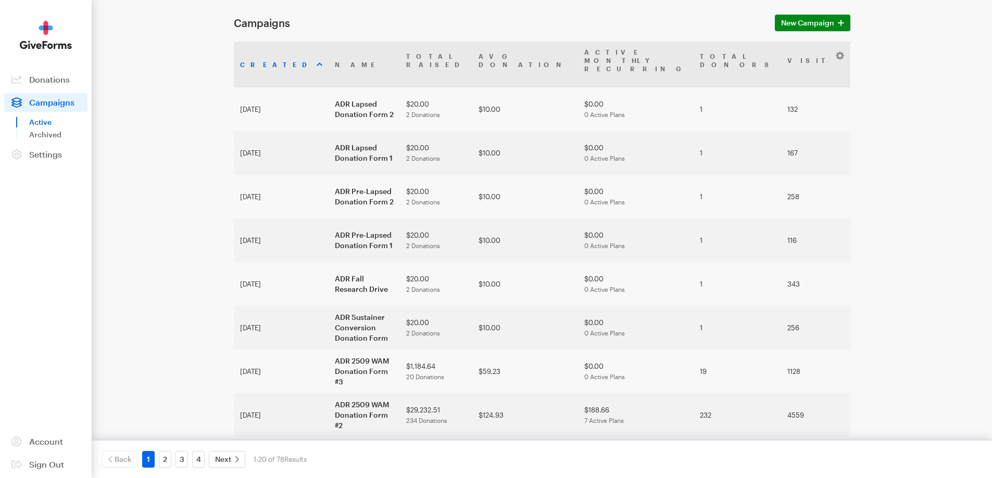
scroll to position [52, 0]
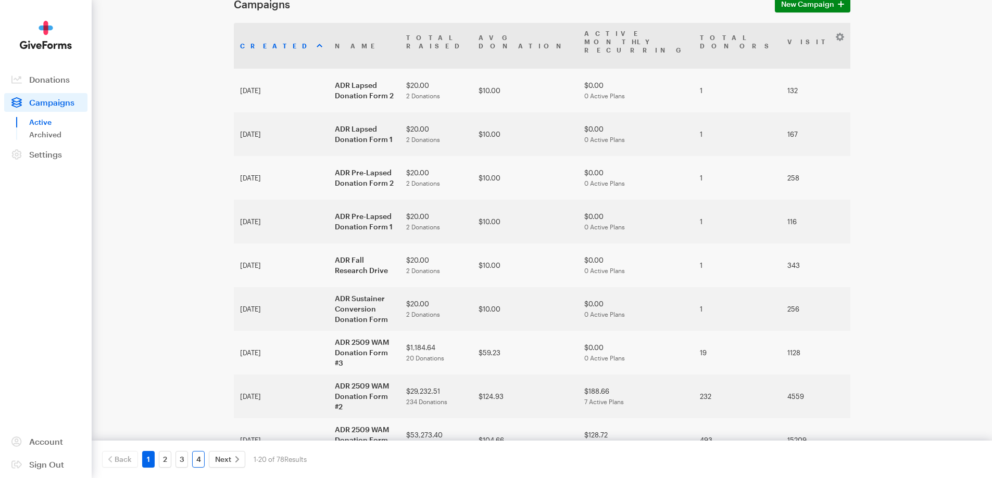
click at [196, 455] on link "4" at bounding box center [198, 459] width 12 height 17
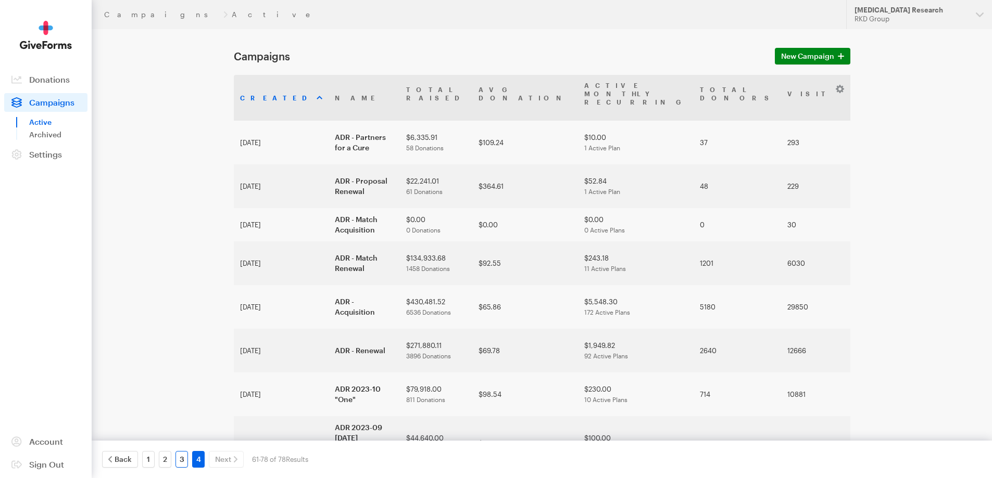
click at [178, 462] on link "3" at bounding box center [181, 459] width 12 height 17
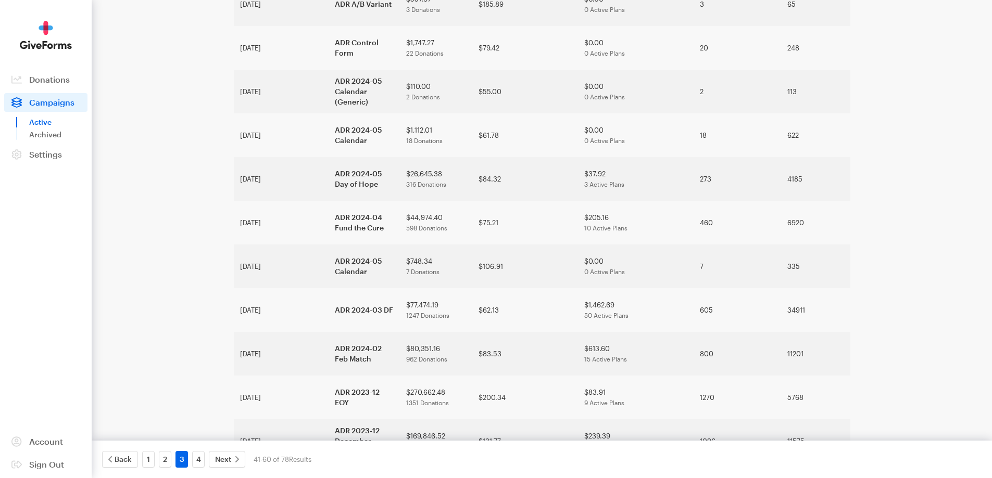
scroll to position [435, 0]
click at [161, 463] on link "2" at bounding box center [165, 459] width 12 height 17
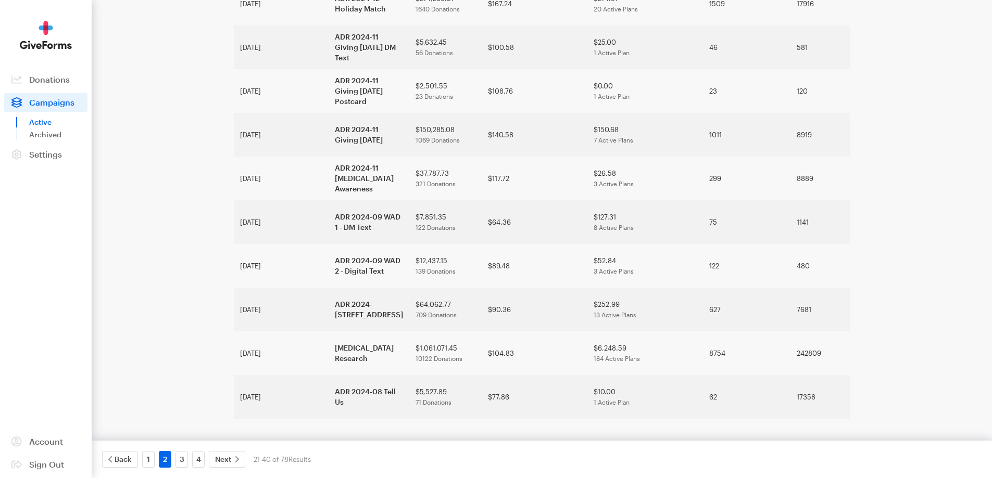
scroll to position [630, 0]
click at [149, 464] on link "1" at bounding box center [148, 459] width 12 height 17
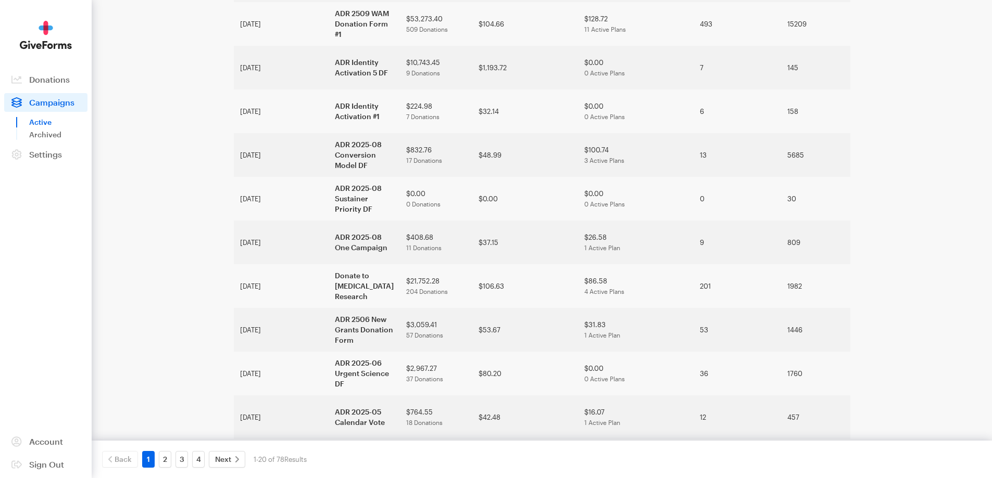
scroll to position [508, 0]
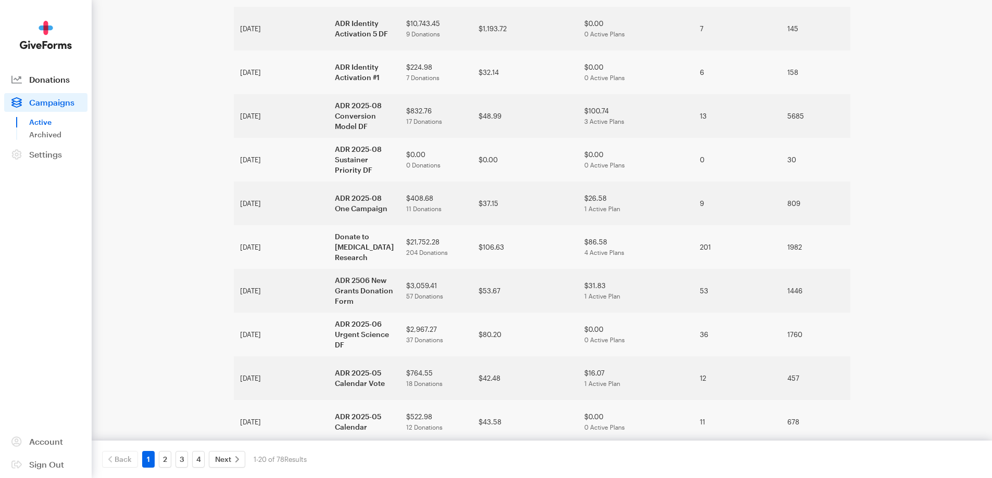
click at [59, 85] on link "Donations" at bounding box center [45, 79] width 83 height 19
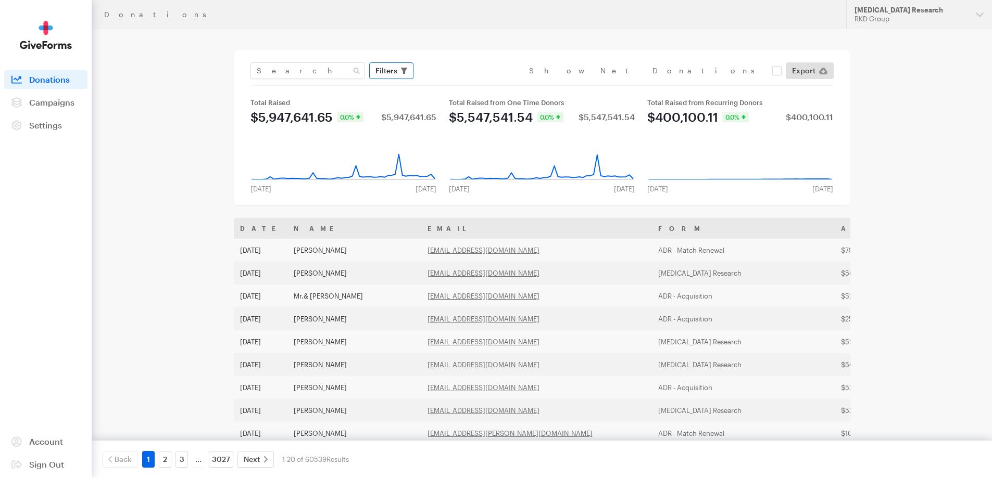
click at [396, 72] on span "Filters" at bounding box center [386, 71] width 22 height 12
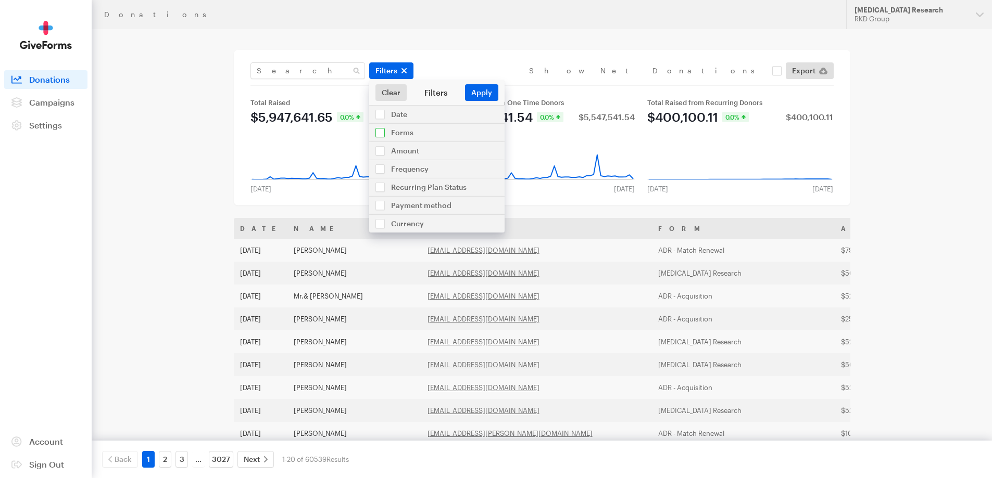
click at [379, 134] on input "checkbox" at bounding box center [436, 133] width 135 height 18
checkbox input "true"
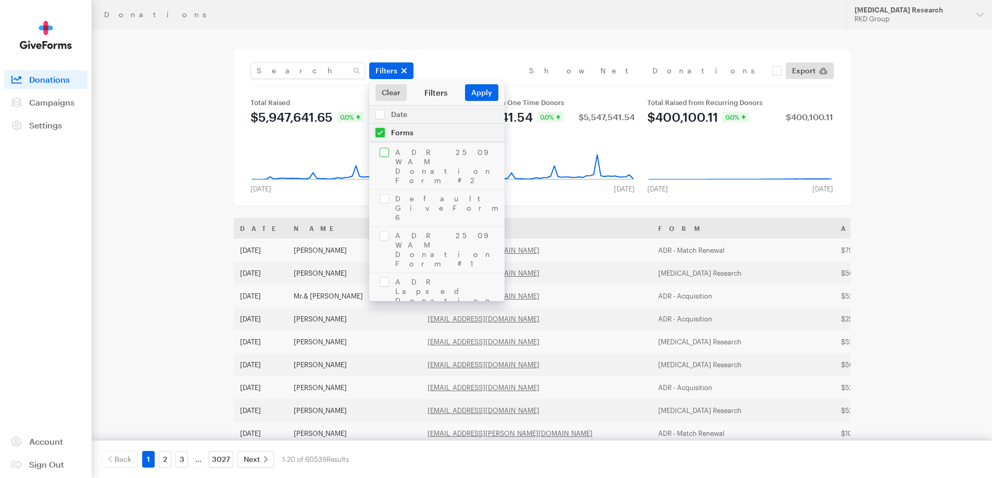
click at [383, 154] on input "checkbox" at bounding box center [436, 167] width 135 height 46
checkbox input "true"
click at [385, 190] on input "checkbox" at bounding box center [436, 208] width 135 height 36
checkbox input "true"
click at [387, 227] on input "checkbox" at bounding box center [436, 250] width 135 height 46
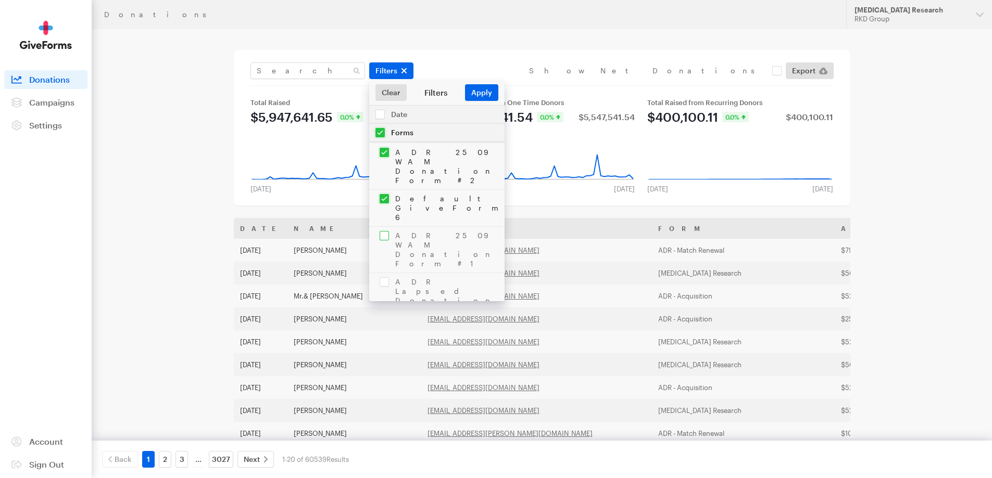
checkbox input "true"
drag, startPoint x: 382, startPoint y: 227, endPoint x: 382, endPoint y: 248, distance: 20.8
click at [382, 273] on input "checkbox" at bounding box center [436, 296] width 135 height 46
checkbox input "true"
click at [382, 320] on input "checkbox" at bounding box center [436, 333] width 135 height 27
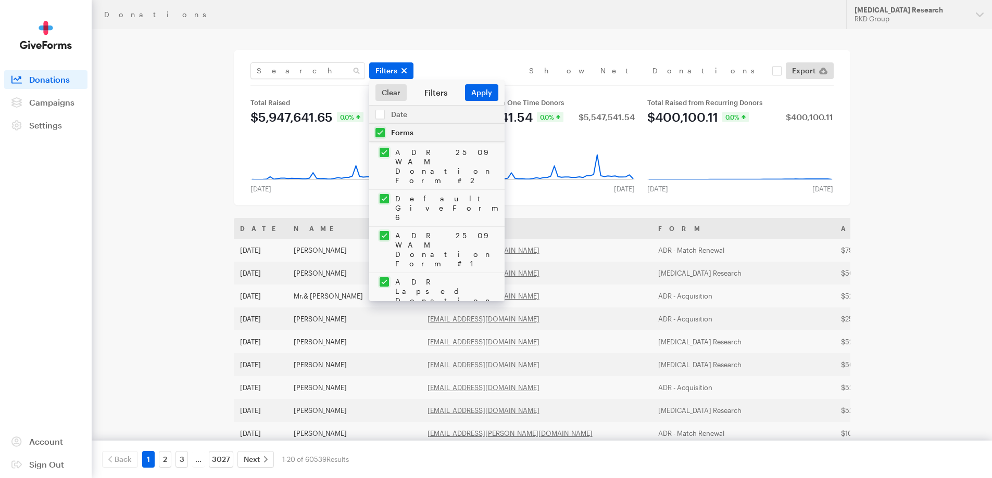
checkbox input "true"
click at [385, 341] on input "checkbox" at bounding box center [436, 359] width 135 height 36
checkbox input "true"
click at [382, 378] on input "checkbox" at bounding box center [436, 396] width 135 height 36
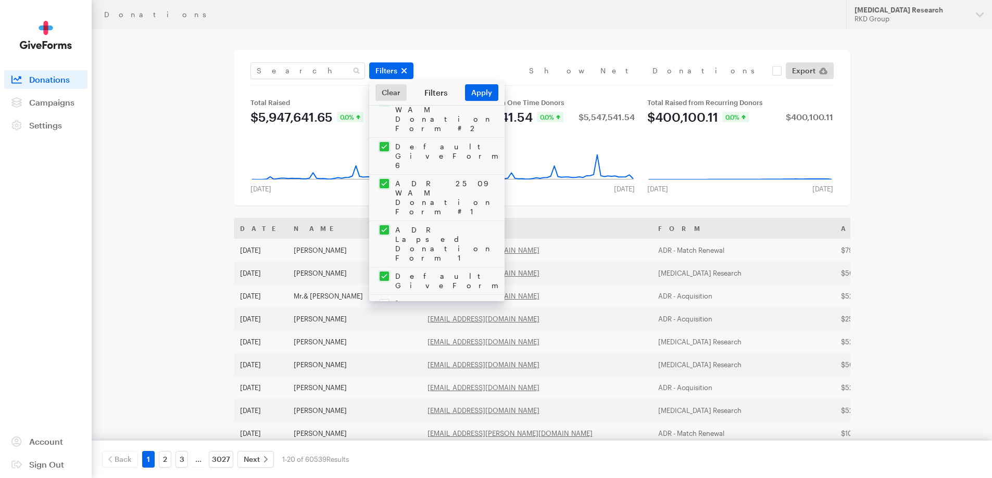
checkbox input "true"
click at [387, 259] on input "checkbox" at bounding box center [436, 277] width 135 height 36
checkbox input "true"
click at [387, 296] on input "checkbox" at bounding box center [436, 323] width 135 height 55
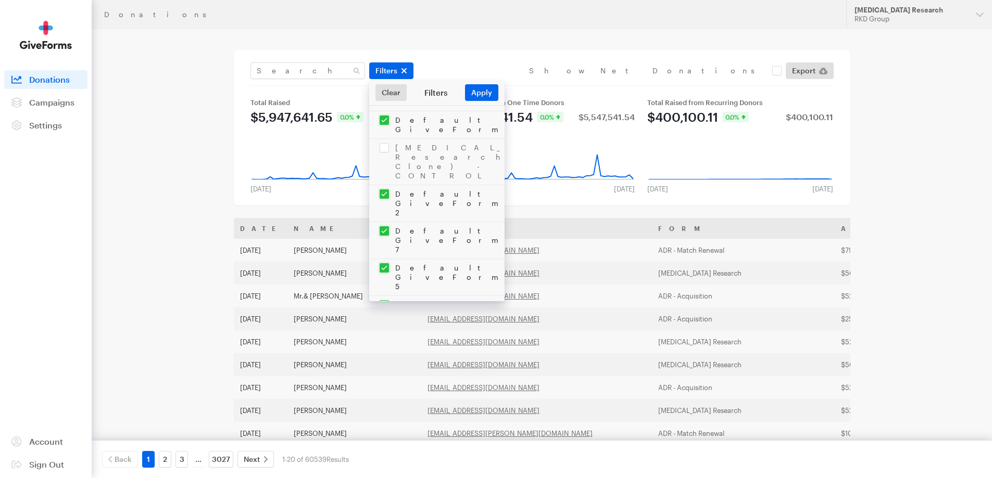
checkbox input "true"
click at [384, 352] on input "checkbox" at bounding box center [436, 370] width 135 height 36
checkbox input "true"
click at [384, 389] on input "checkbox" at bounding box center [436, 407] width 135 height 36
checkbox input "true"
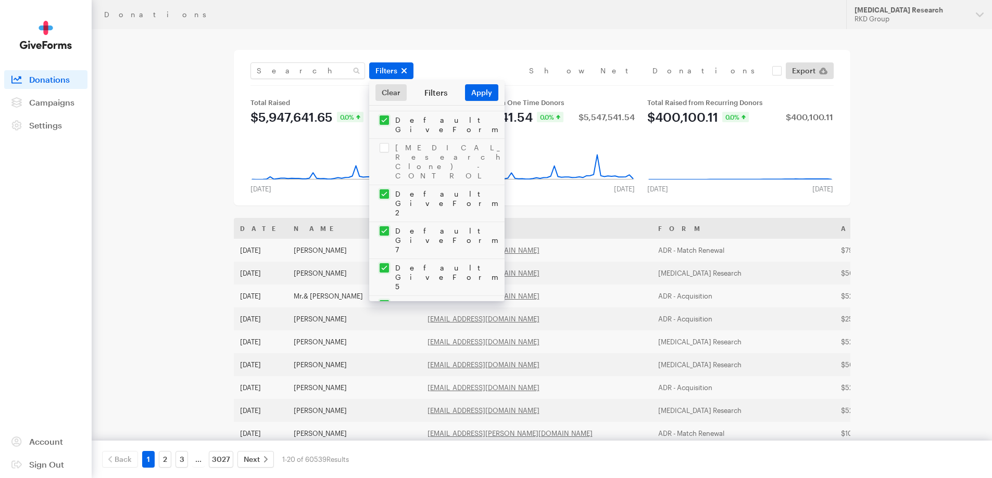
click at [386, 426] on input "checkbox" at bounding box center [436, 444] width 135 height 36
checkbox input "true"
click at [385, 463] on input "checkbox" at bounding box center [436, 481] width 135 height 36
checkbox input "true"
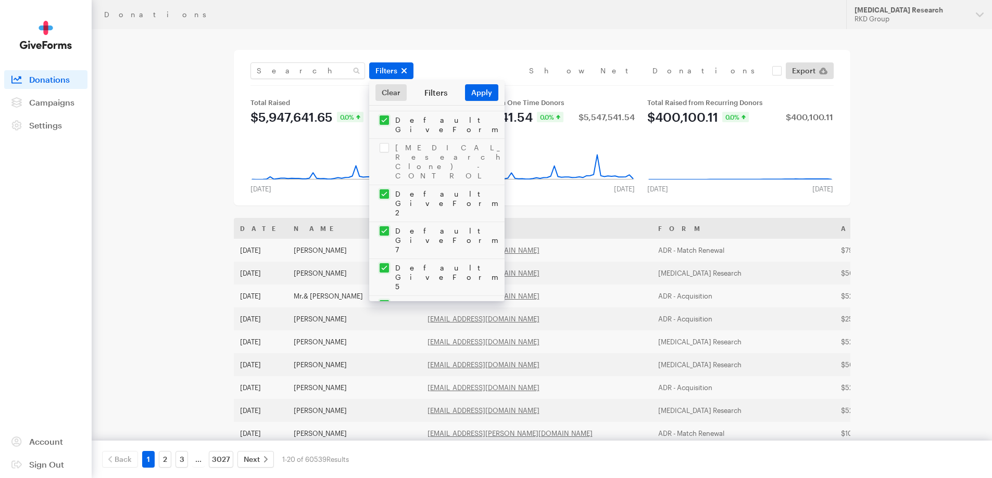
checkbox input "true"
click at [387, 381] on input "checkbox" at bounding box center [436, 399] width 135 height 36
checkbox input "true"
click at [385, 417] on input "checkbox" at bounding box center [436, 444] width 135 height 55
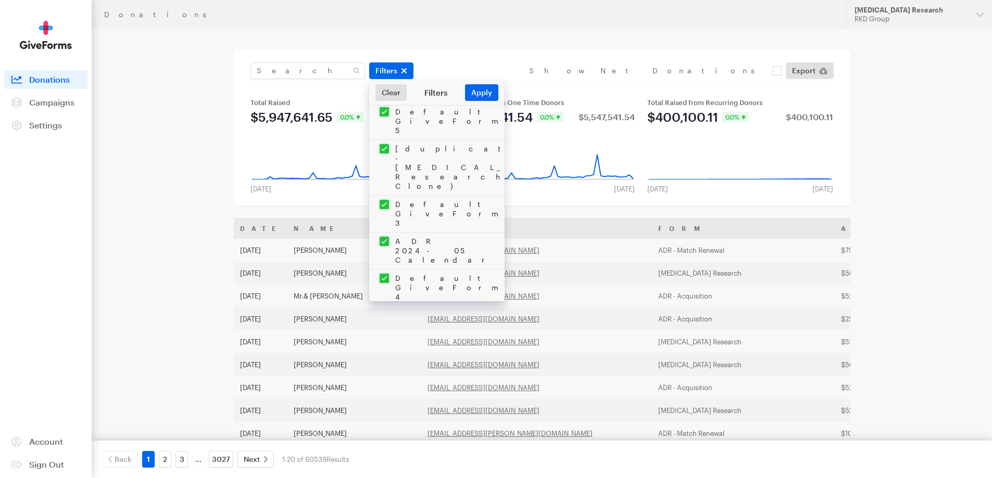
checkbox input "true"
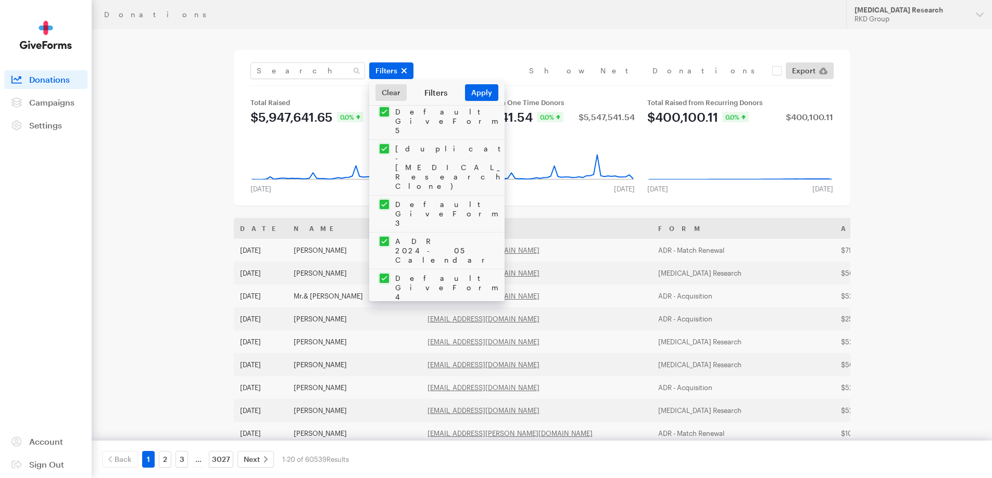
checkbox input "true"
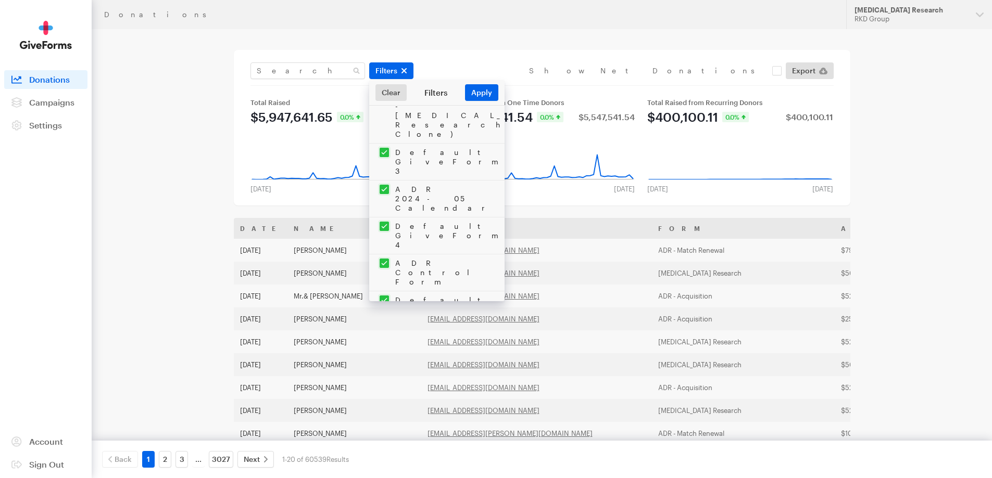
checkbox input "true"
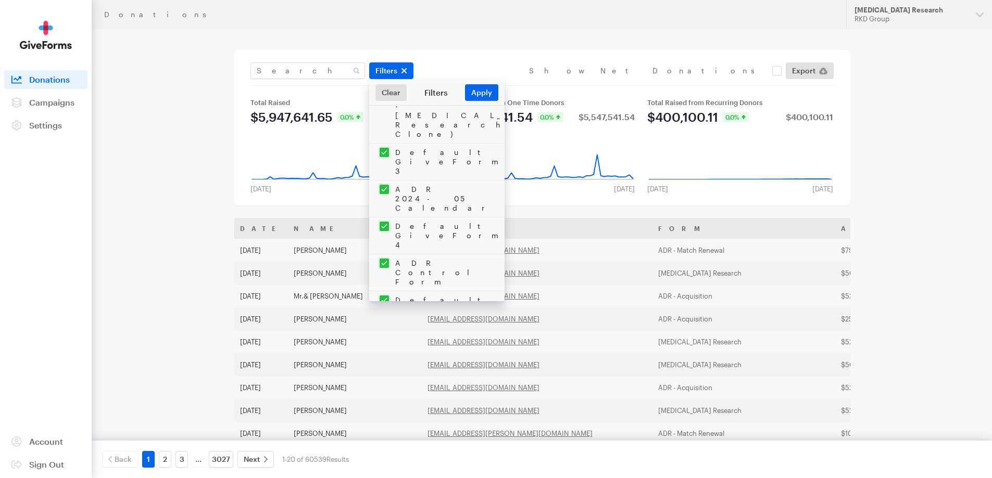
checkbox input "true"
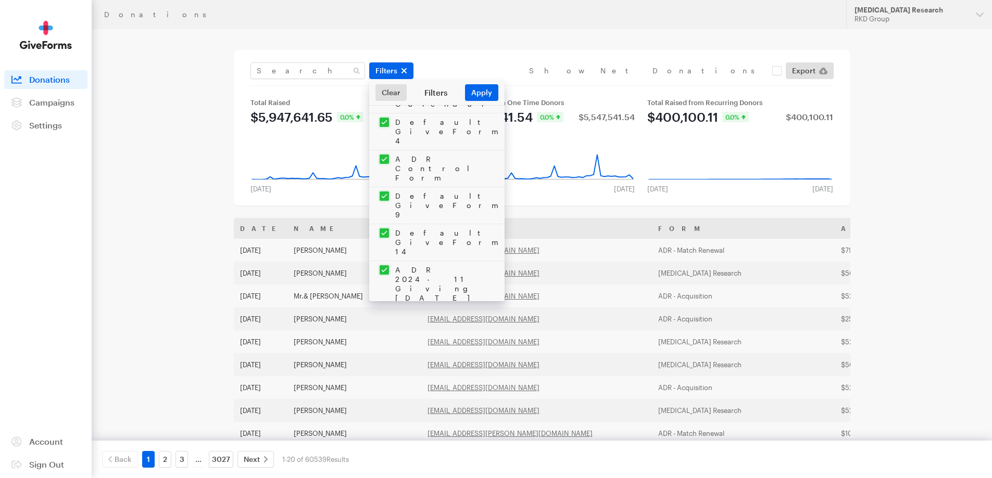
checkbox input "true"
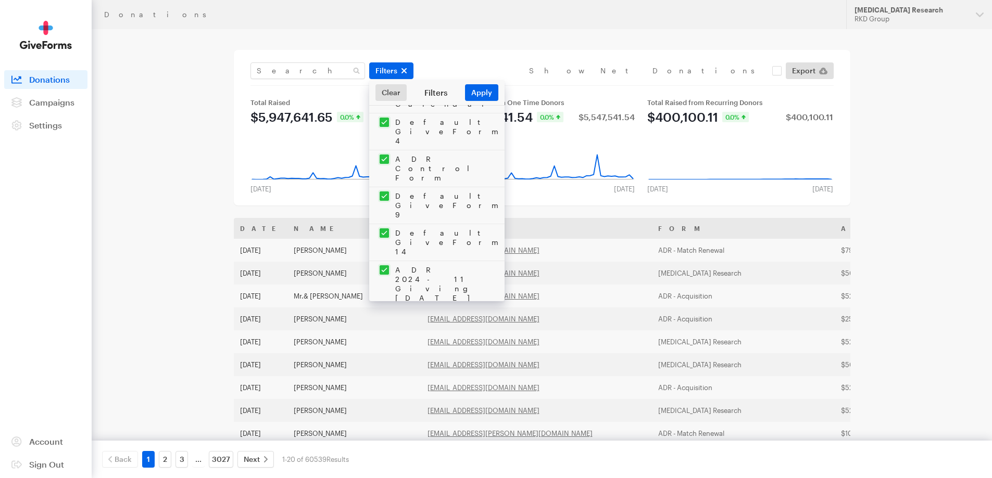
checkbox input "true"
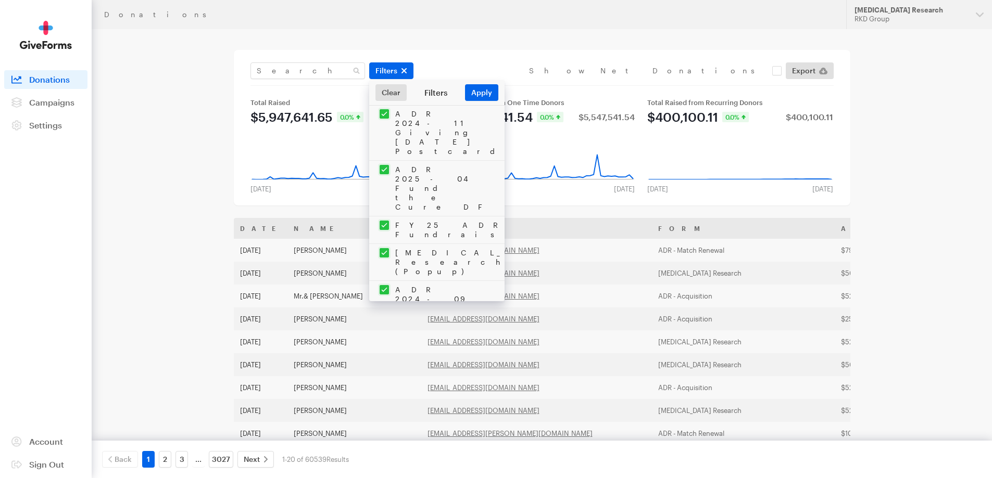
checkbox input "true"
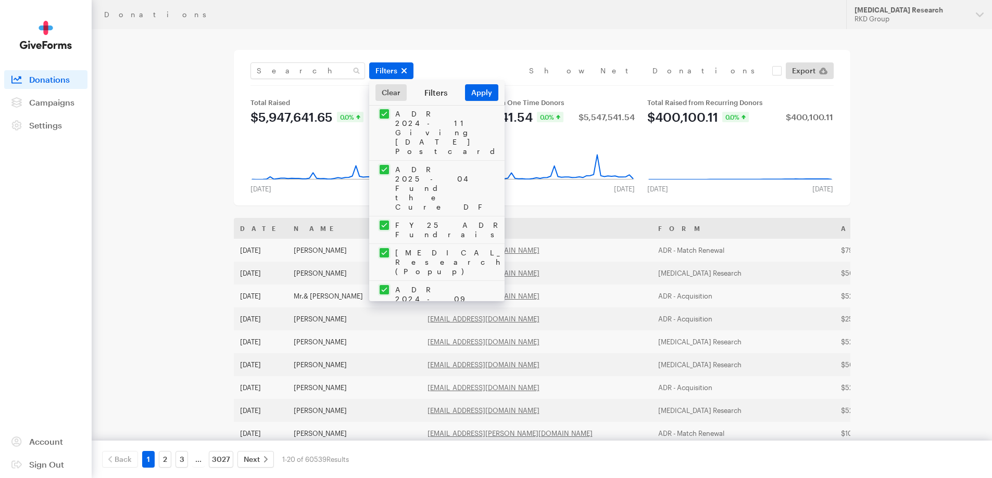
checkbox input "true"
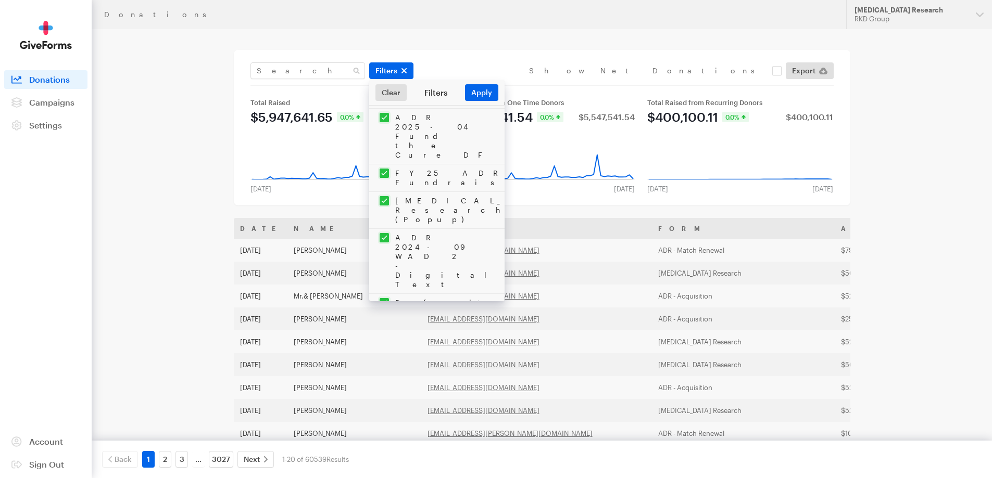
checkbox input "true"
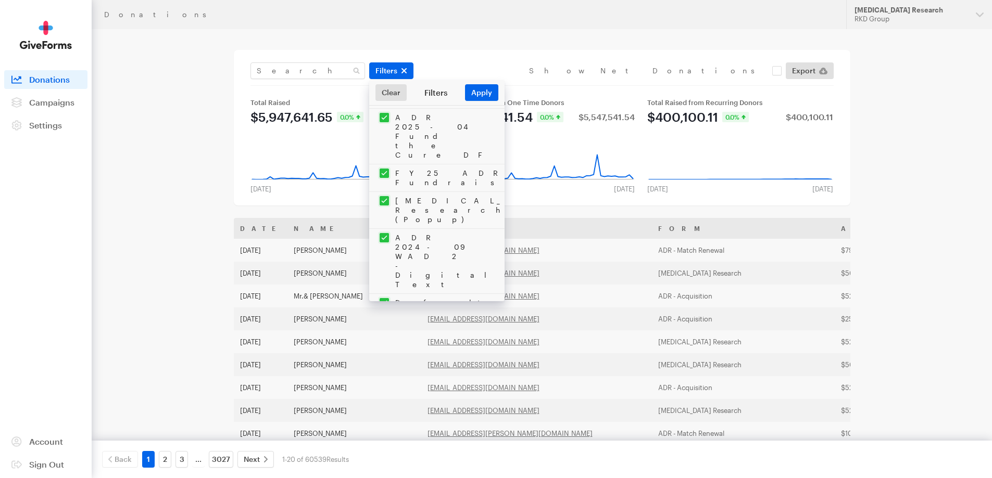
checkbox input "true"
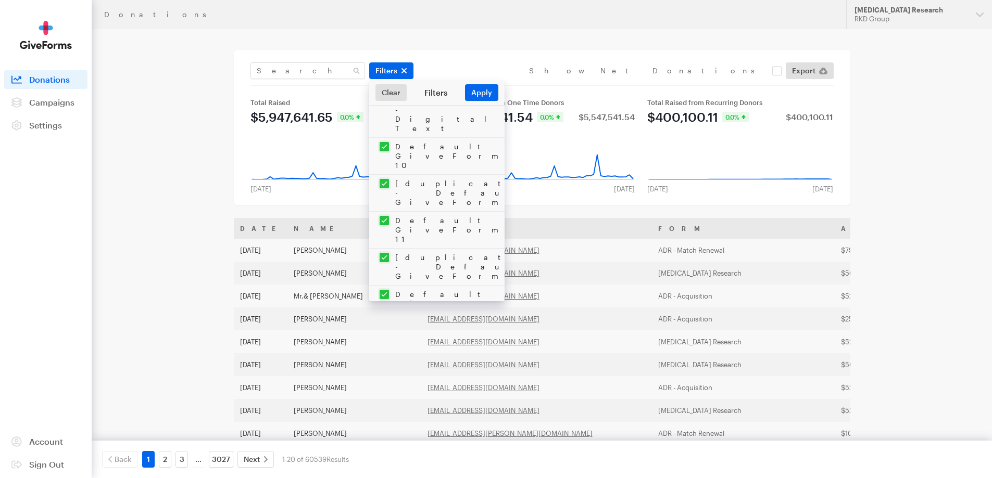
checkbox input "true"
drag, startPoint x: 382, startPoint y: 233, endPoint x: 382, endPoint y: 255, distance: 21.3
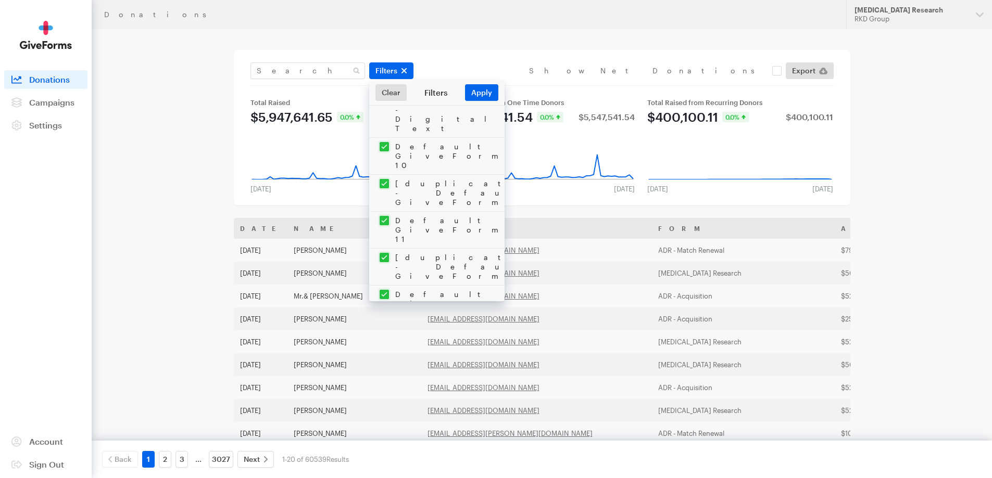
checkbox input "true"
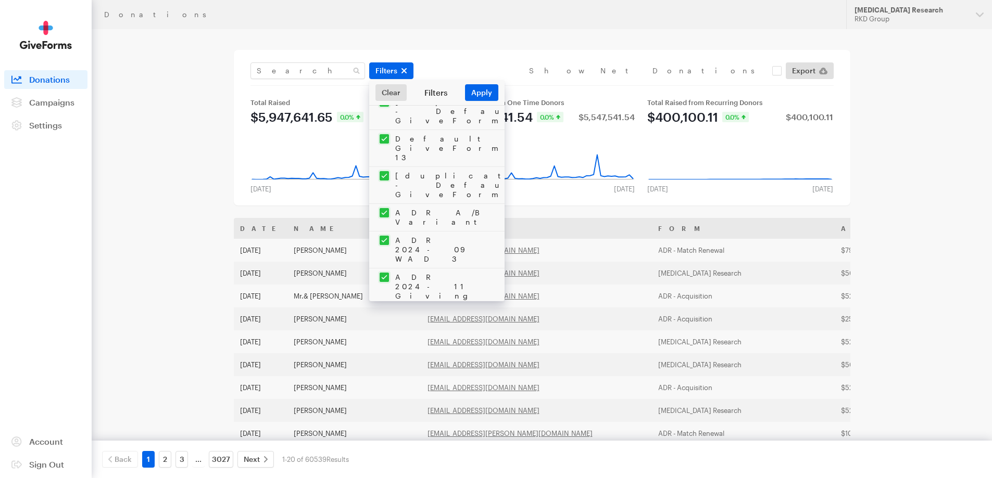
scroll to position [1041, 0]
checkbox input "true"
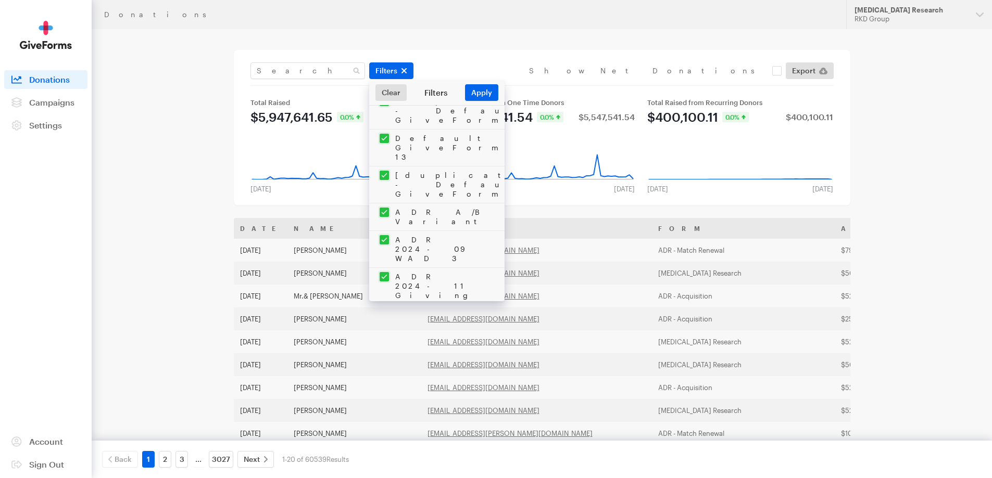
checkbox input "true"
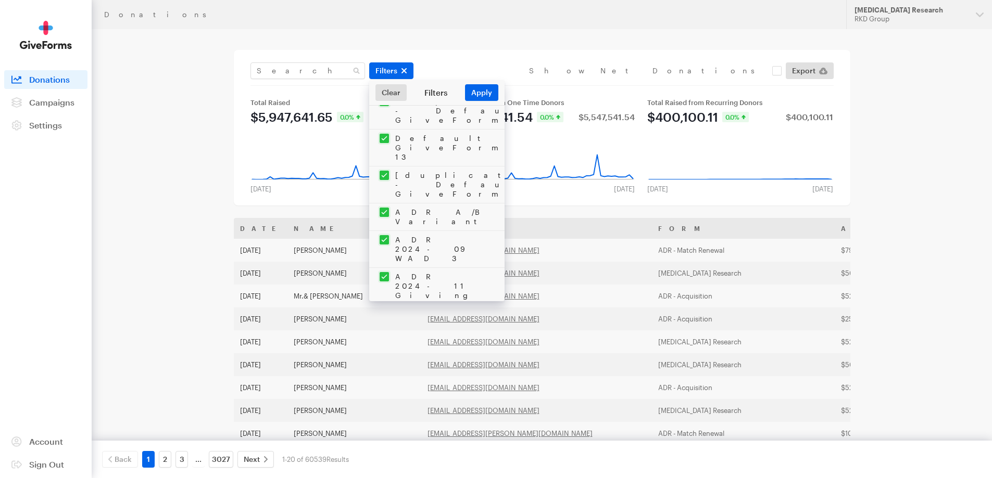
checkbox input "true"
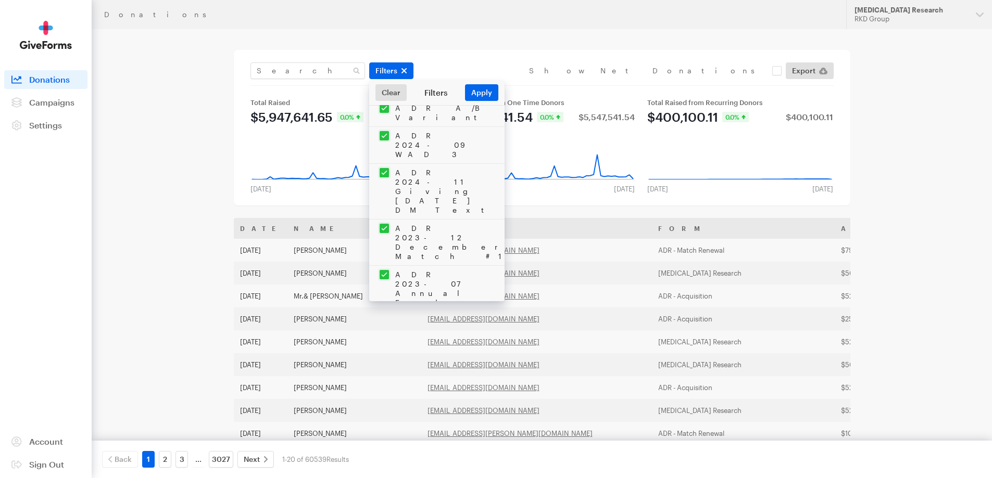
checkbox input "true"
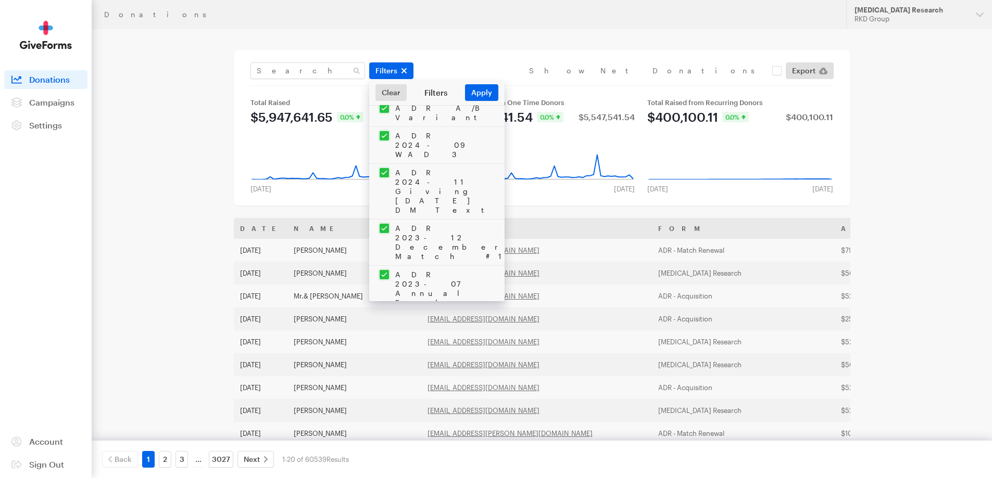
checkbox input "true"
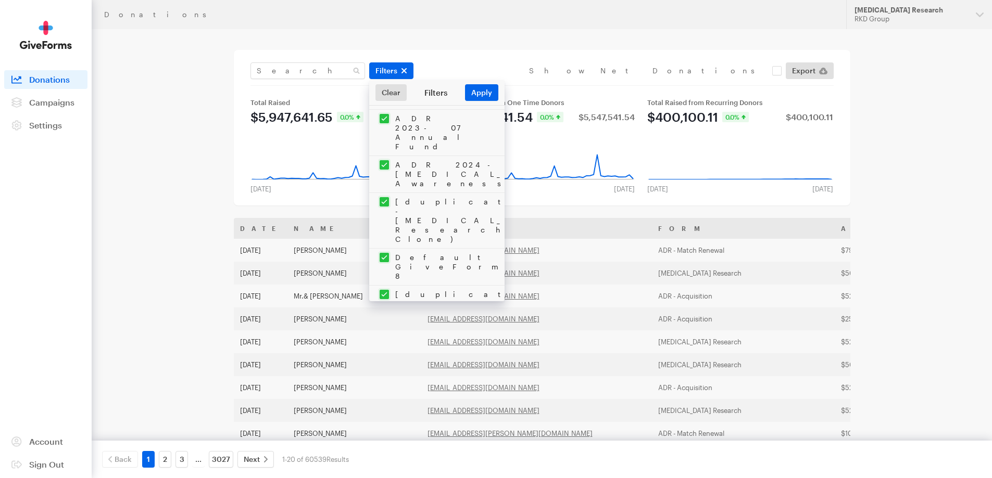
checkbox input "true"
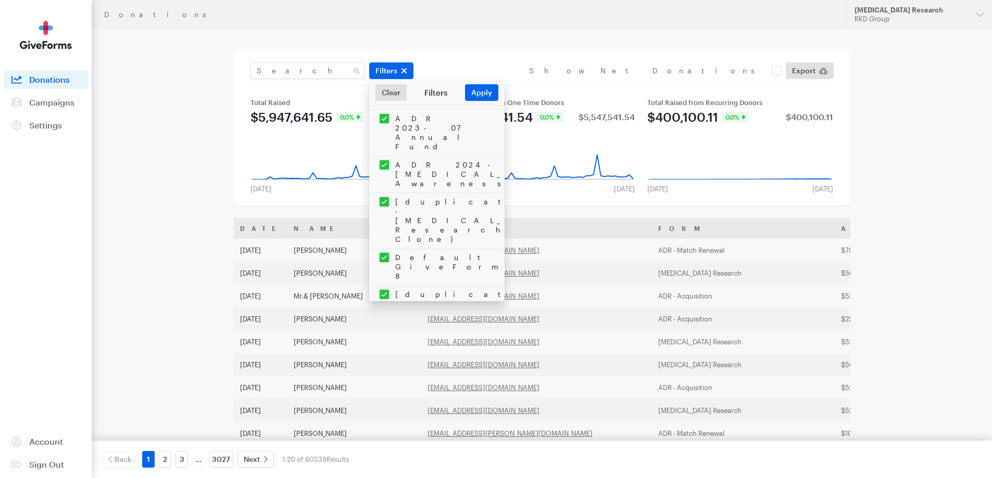
checkbox input "true"
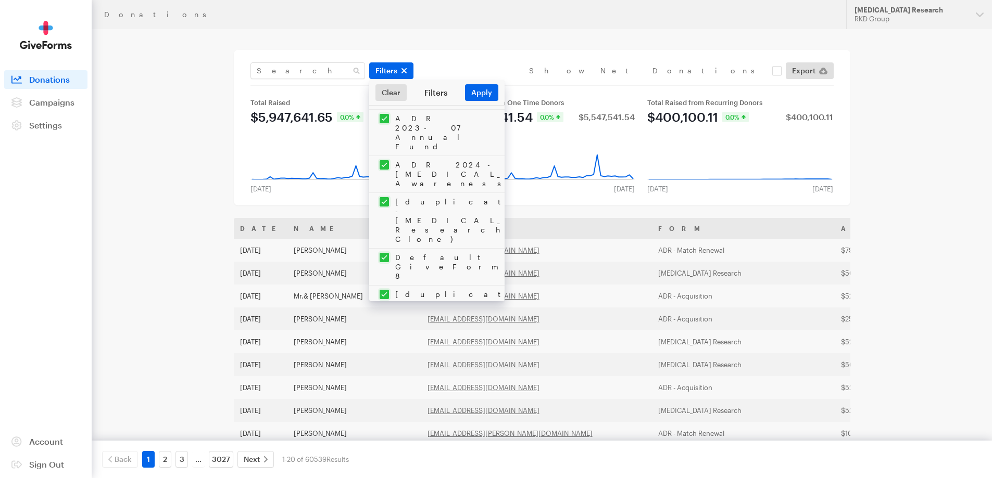
checkbox input "true"
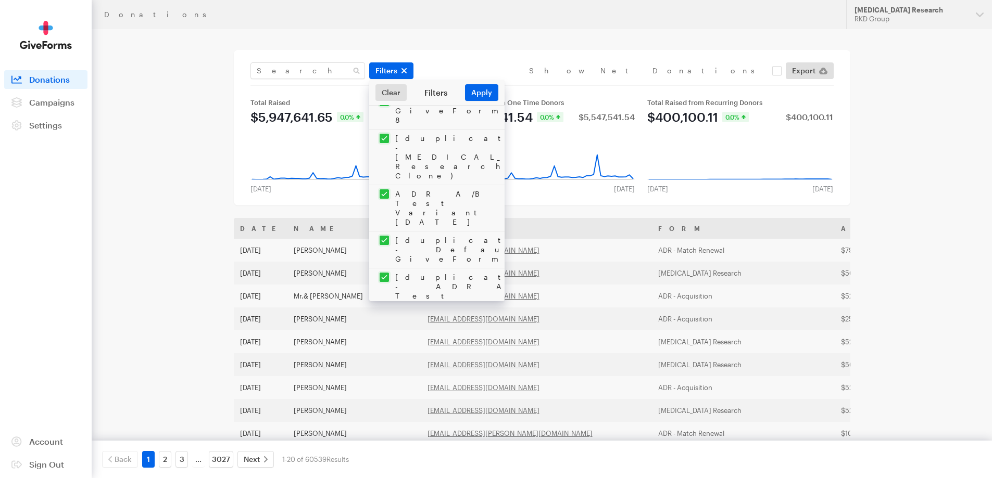
checkbox input "true"
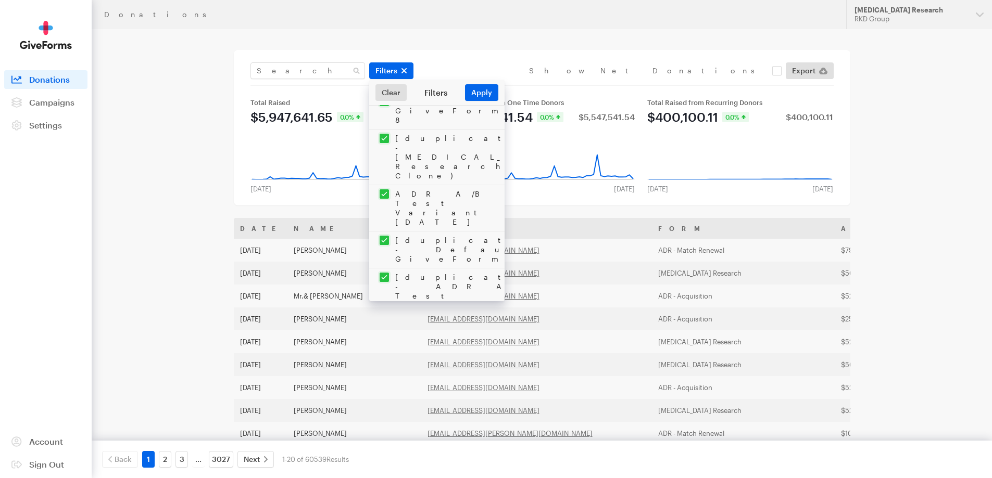
checkbox input "true"
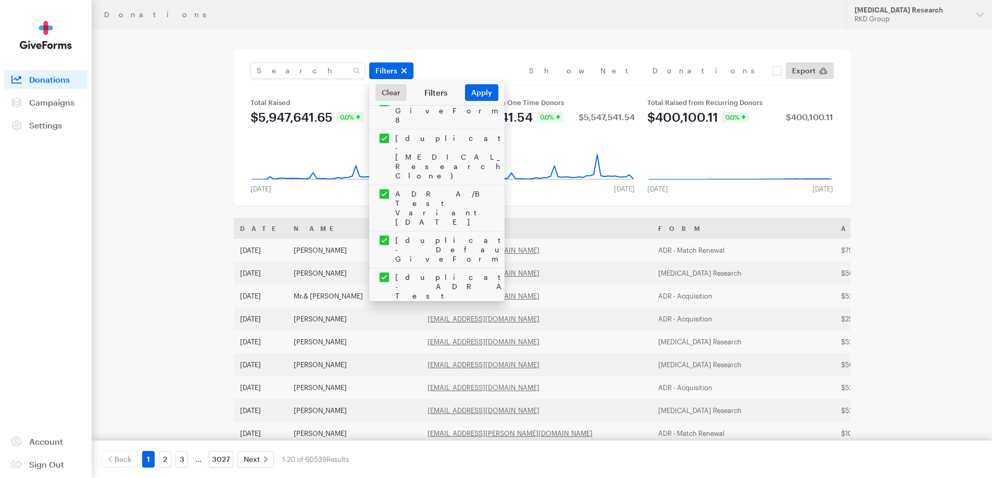
checkbox input "true"
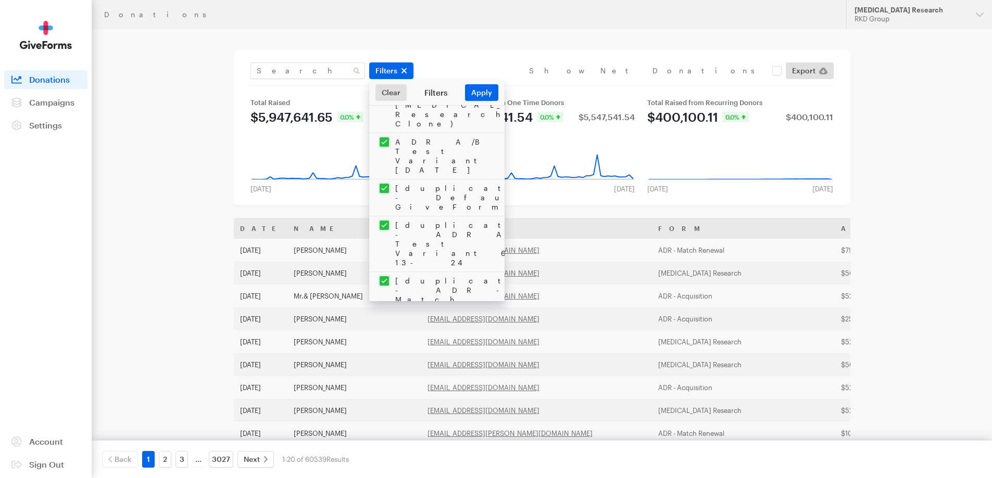
checkbox input "true"
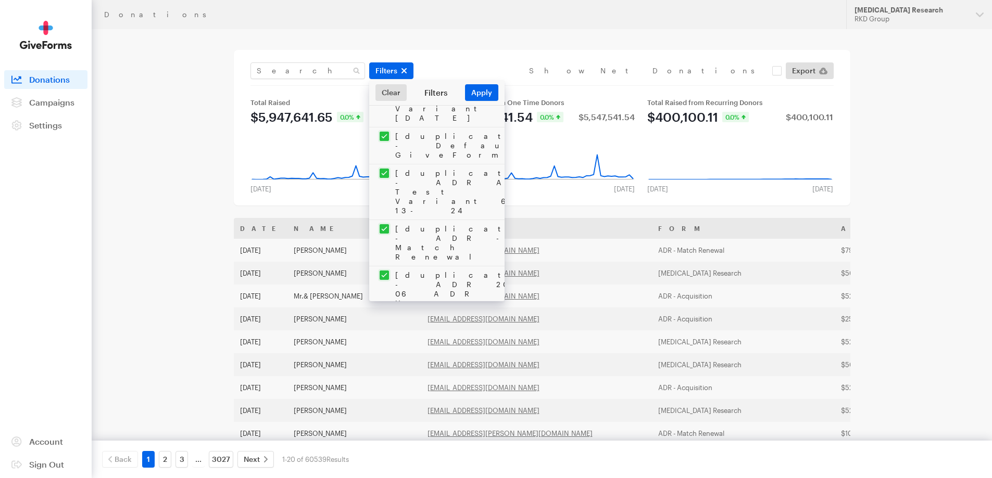
scroll to position [1614, 0]
checkbox input "true"
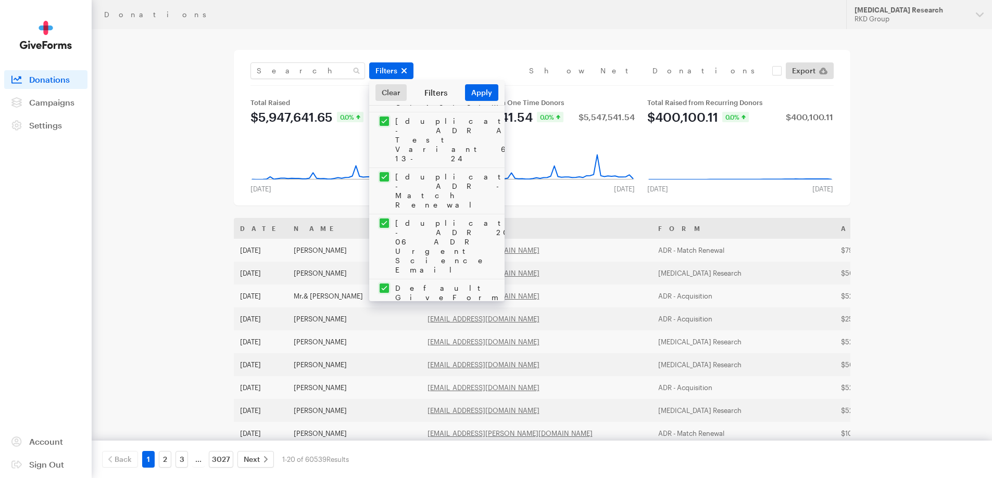
checkbox input "true"
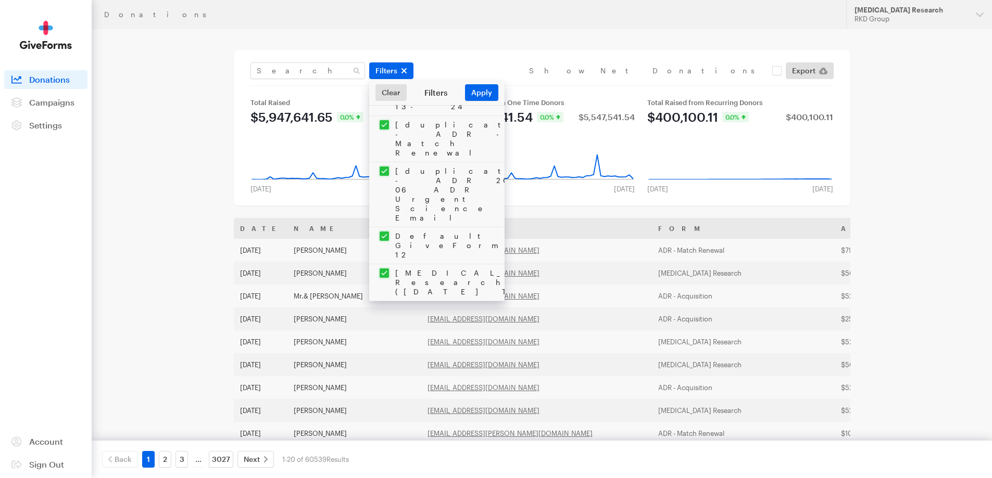
checkbox input "true"
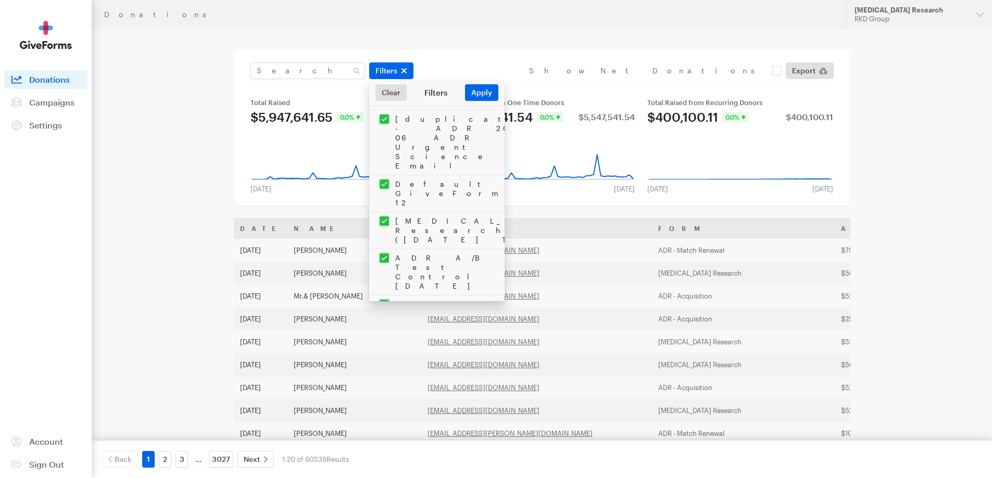
checkbox input "true"
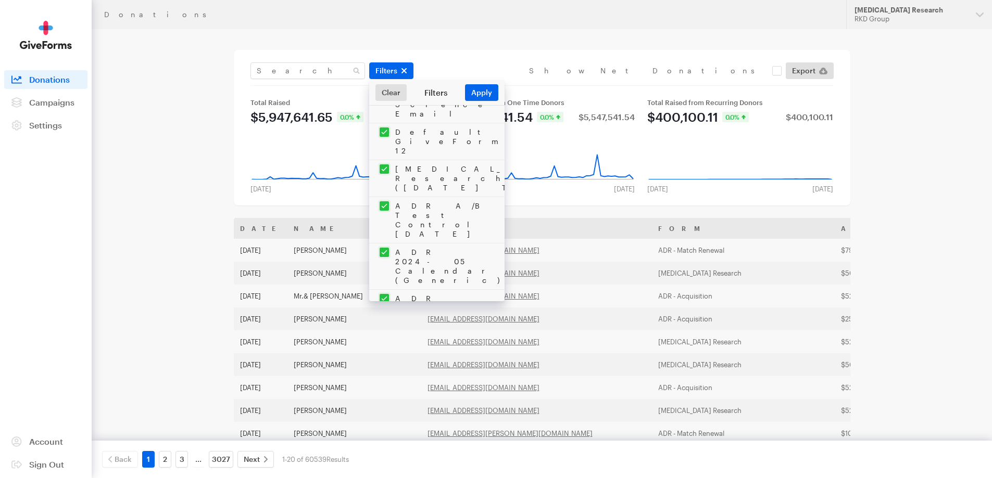
checkbox input "true"
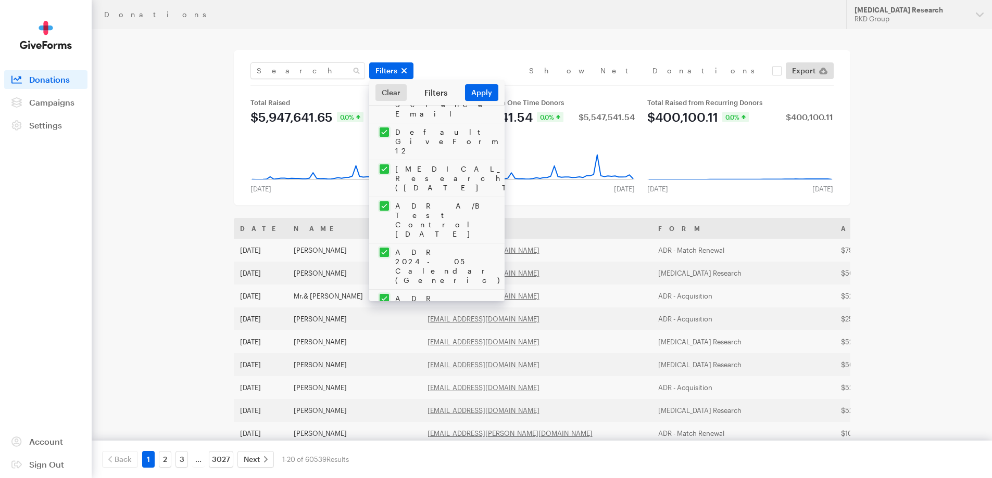
checkbox input "true"
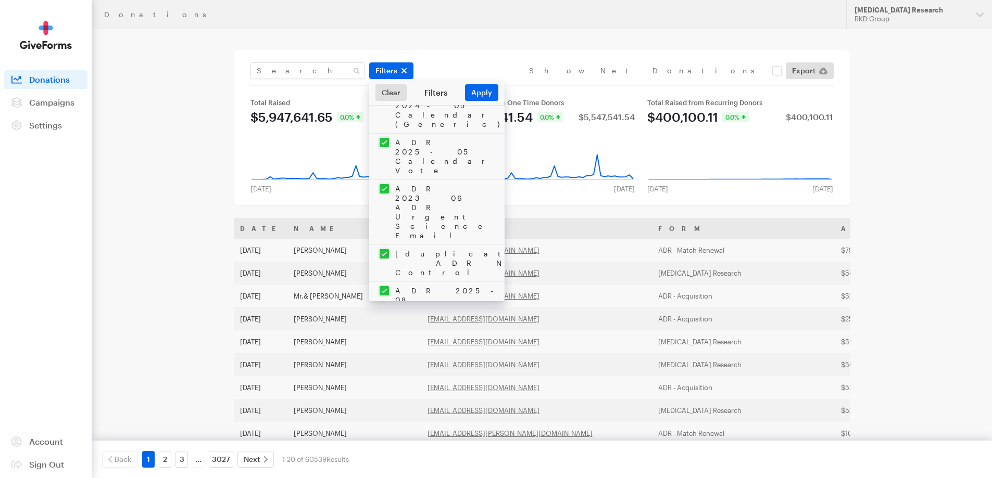
checkbox input "true"
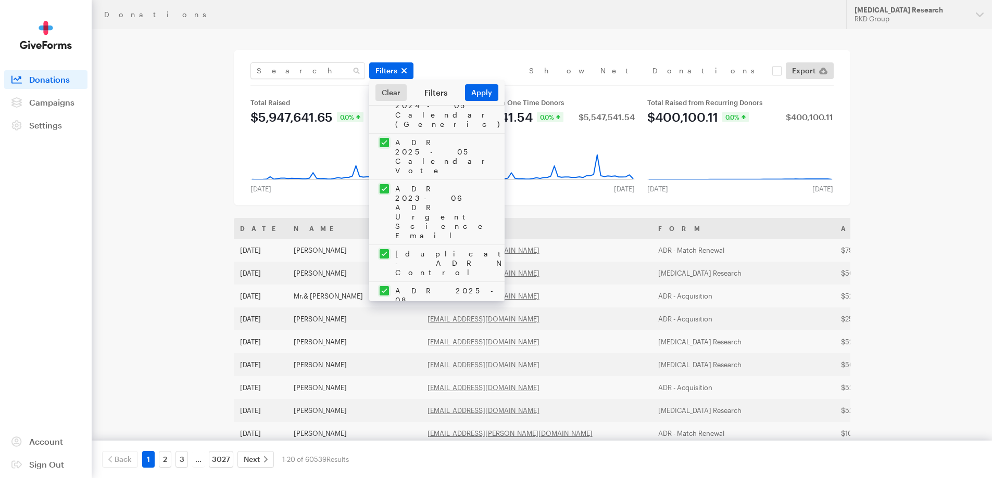
checkbox input "true"
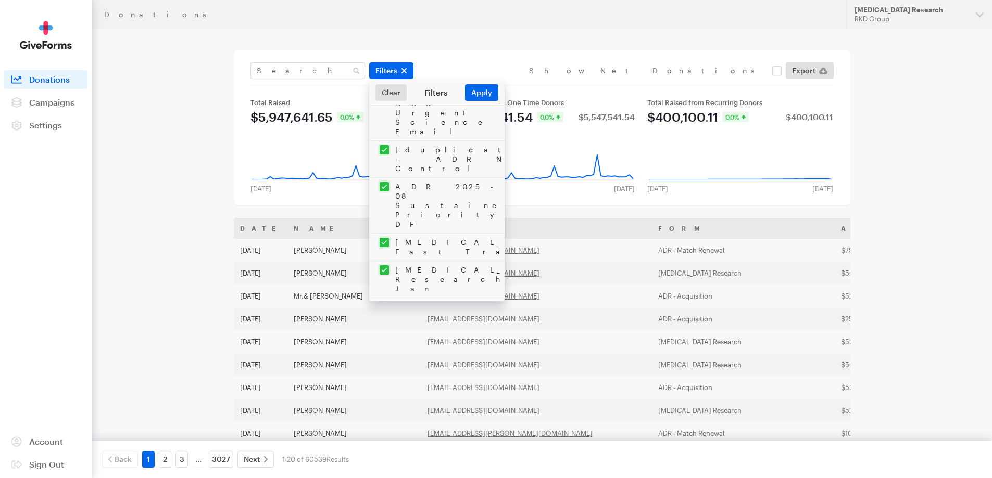
checkbox input "true"
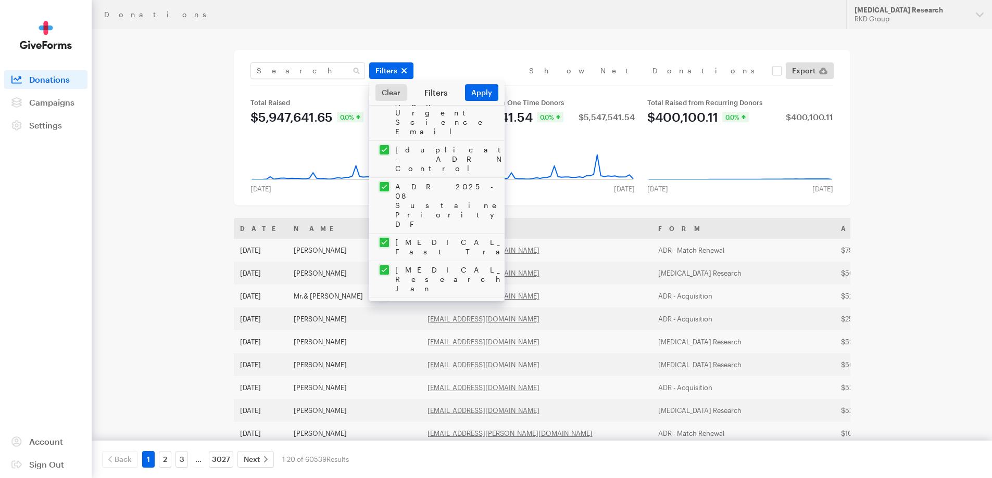
checkbox input "true"
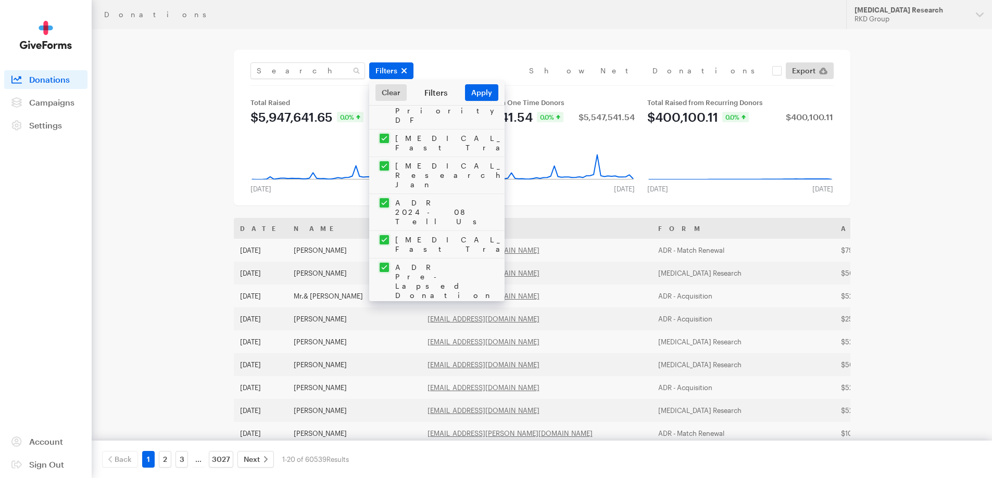
checkbox input "true"
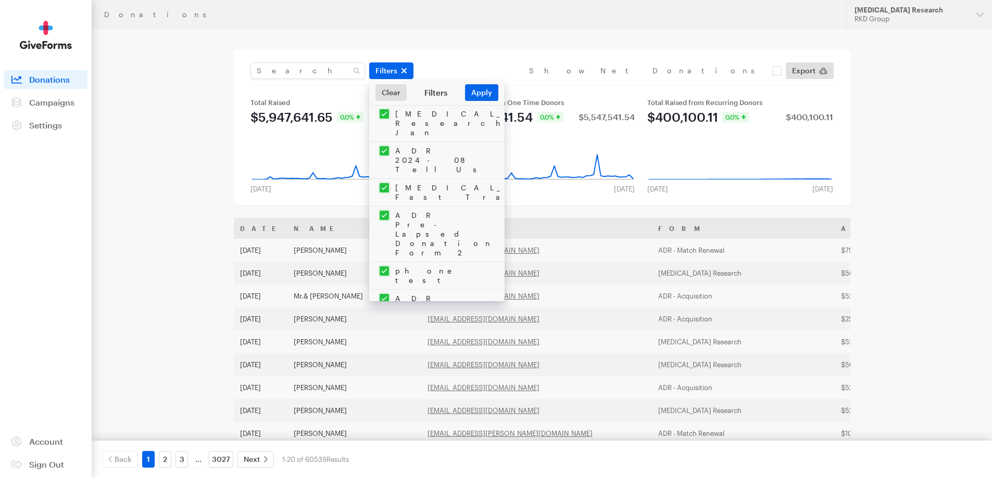
checkbox input "true"
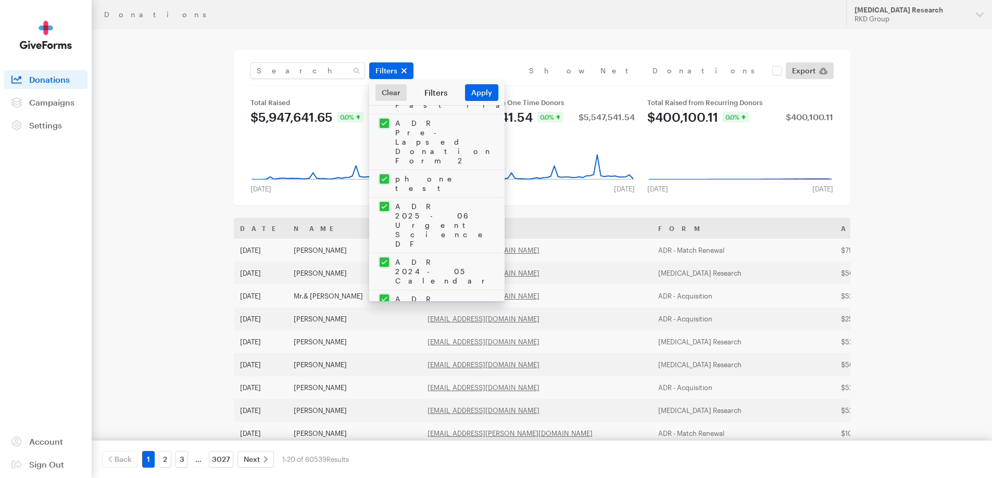
scroll to position [2290, 0]
drag, startPoint x: 383, startPoint y: 181, endPoint x: 384, endPoint y: 202, distance: 21.9
checkbox input "true"
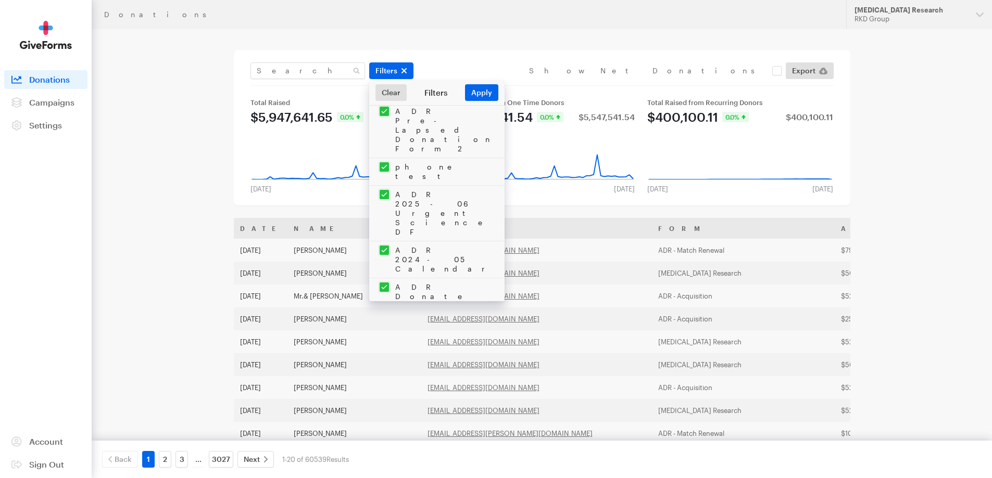
checkbox input "true"
drag, startPoint x: 385, startPoint y: 227, endPoint x: 386, endPoint y: 245, distance: 18.3
checkbox input "true"
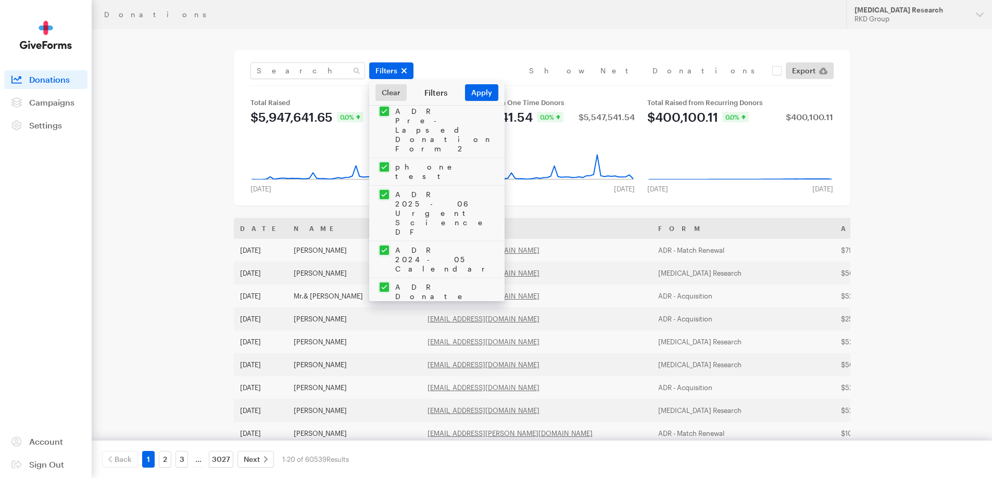
checkbox input "true"
drag, startPoint x: 385, startPoint y: 273, endPoint x: 383, endPoint y: 289, distance: 16.9
checkbox input "true"
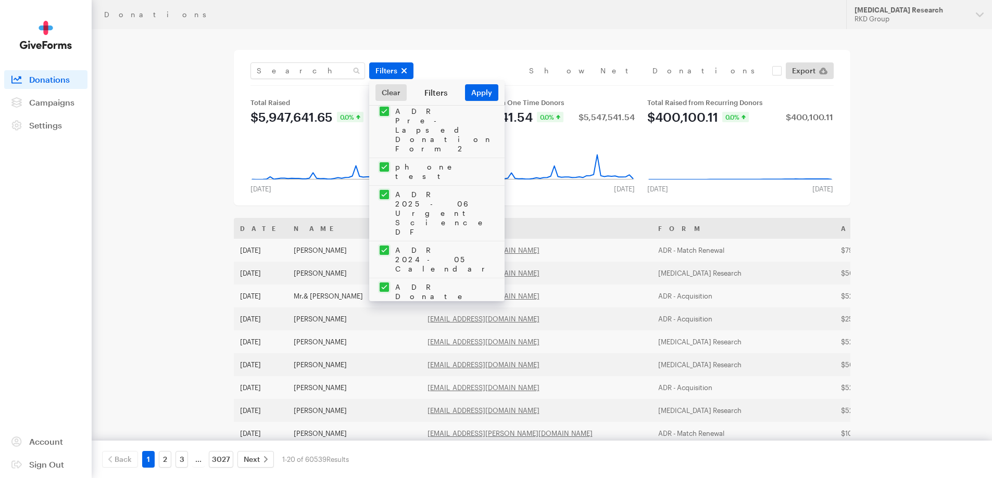
checkbox input "true"
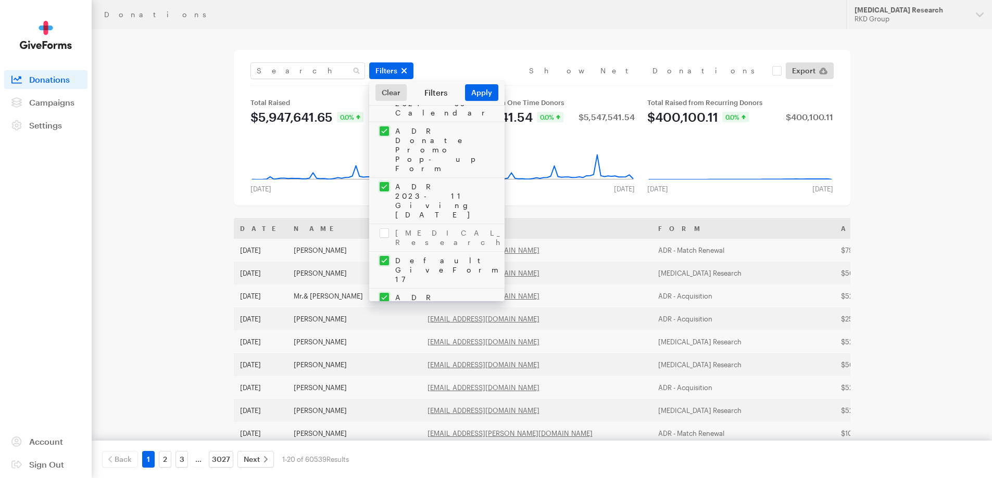
checkbox input "true"
drag, startPoint x: 385, startPoint y: 205, endPoint x: 387, endPoint y: 235, distance: 29.7
checkbox input "true"
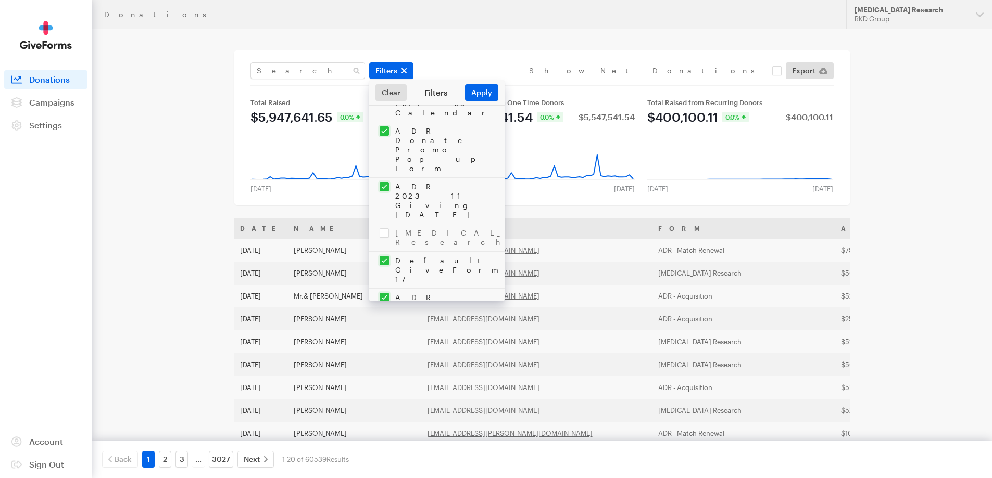
checkbox input "true"
click at [476, 97] on button "Apply" at bounding box center [481, 92] width 33 height 17
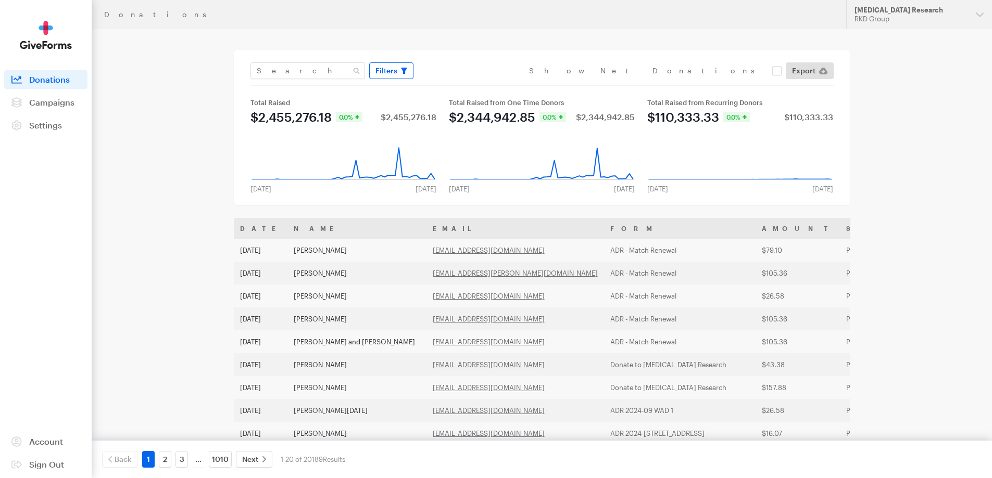
click at [403, 67] on span "button" at bounding box center [404, 71] width 6 height 12
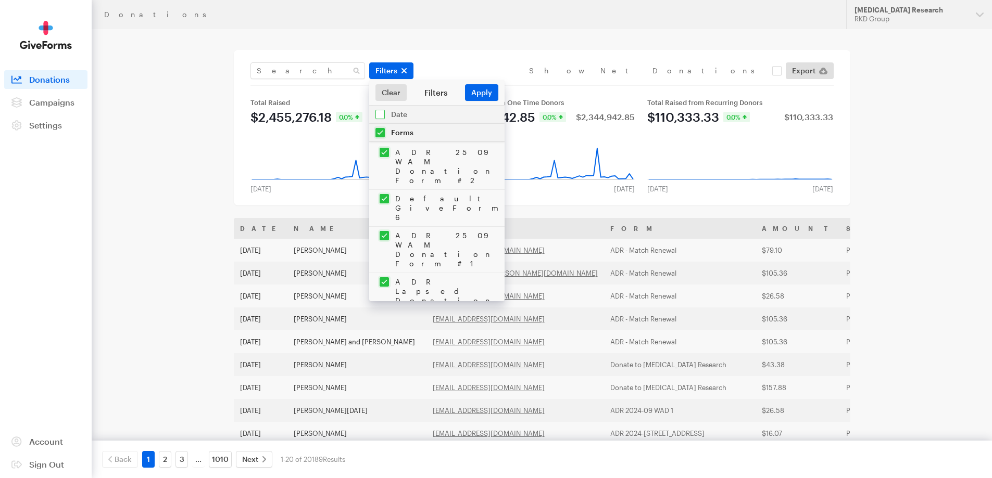
click at [392, 110] on input "checkbox" at bounding box center [436, 115] width 135 height 18
checkbox input "true"
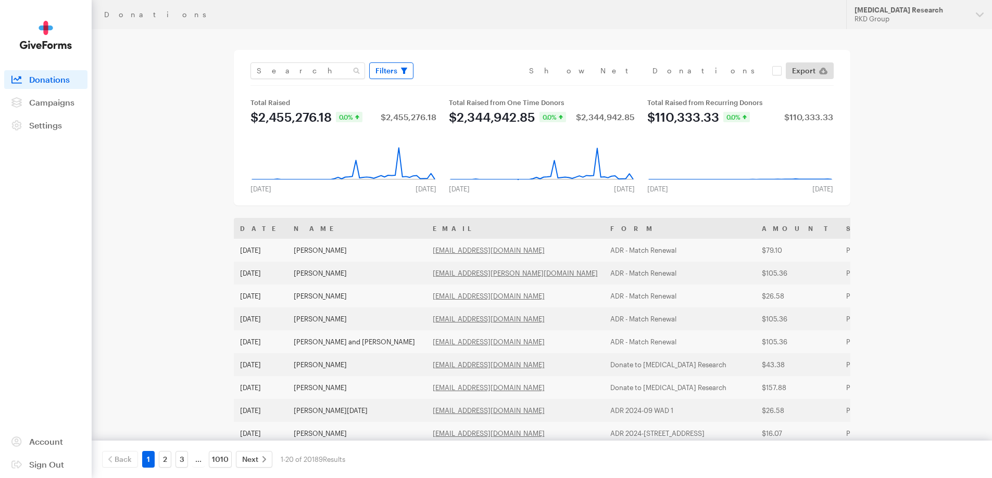
click at [390, 70] on span "Filters" at bounding box center [386, 71] width 22 height 12
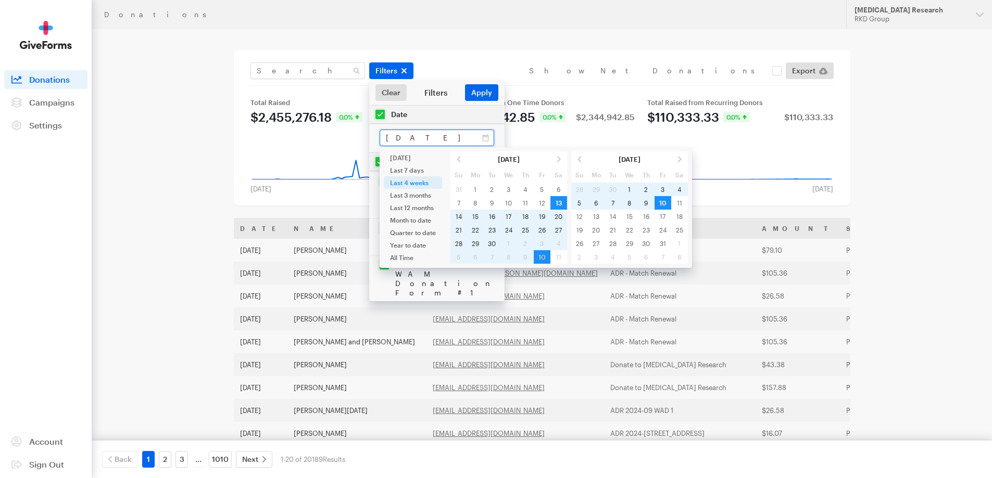
click at [408, 140] on input "[DATE] - [DATE]" at bounding box center [436, 138] width 115 height 17
click at [460, 163] on span at bounding box center [458, 160] width 17 height 14
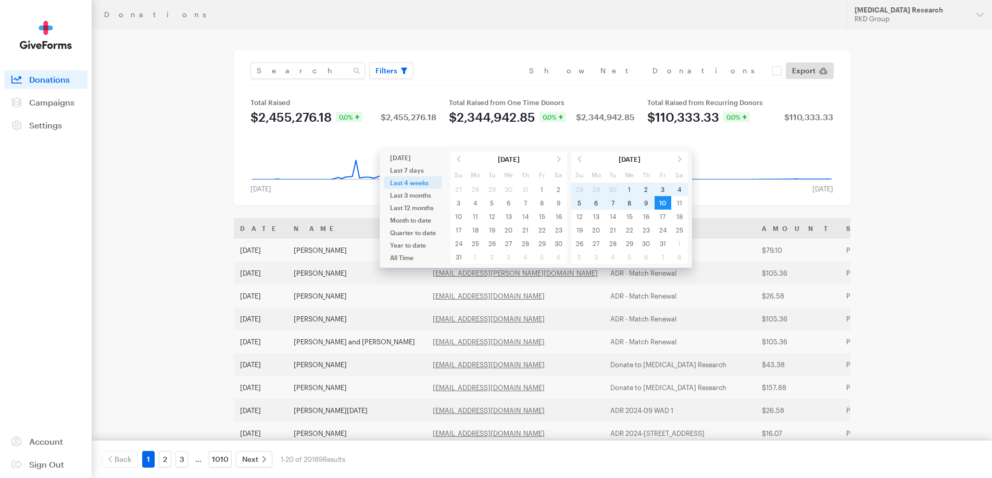
click at [460, 163] on span at bounding box center [458, 160] width 17 height 14
click at [583, 161] on span at bounding box center [579, 160] width 17 height 14
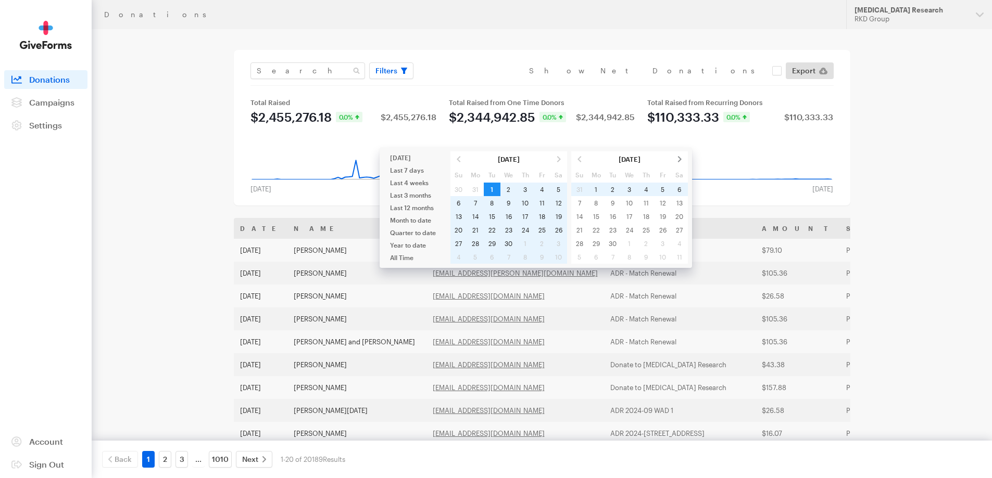
click at [680, 161] on span at bounding box center [679, 160] width 17 height 14
type input "[DATE] - [DATE]"
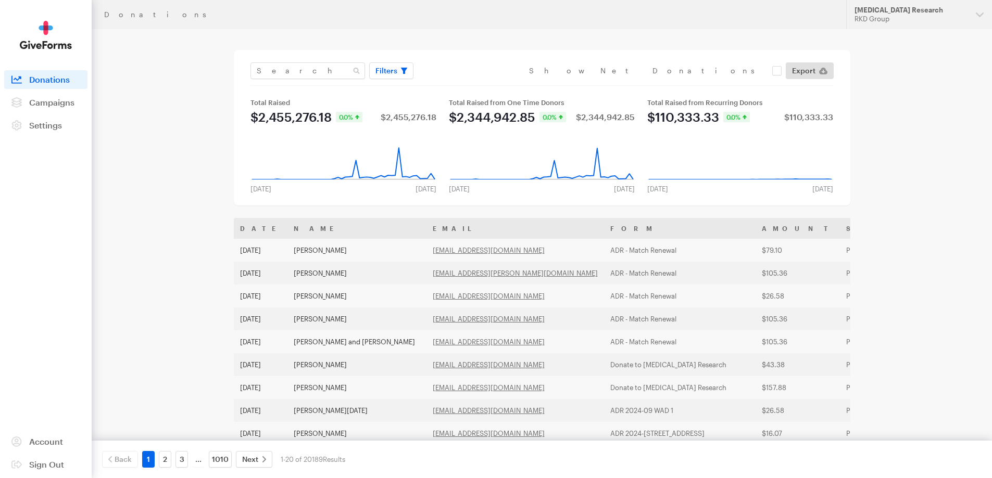
click at [890, 102] on div "Donations Updates Support Alzheimer's Disease Research RKD Group Organizations …" at bounding box center [496, 378] width 992 height 756
click at [385, 75] on span "Filters" at bounding box center [386, 71] width 22 height 12
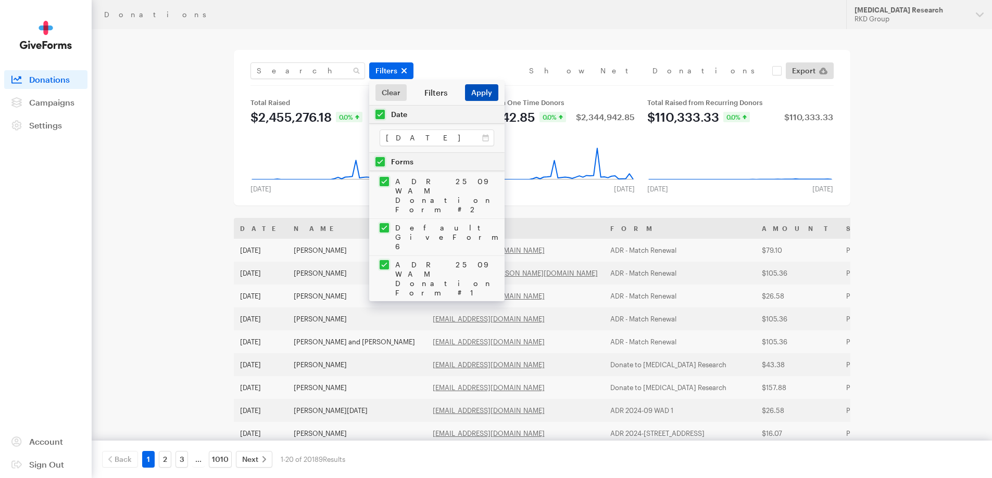
click at [483, 91] on button "Apply" at bounding box center [481, 92] width 33 height 17
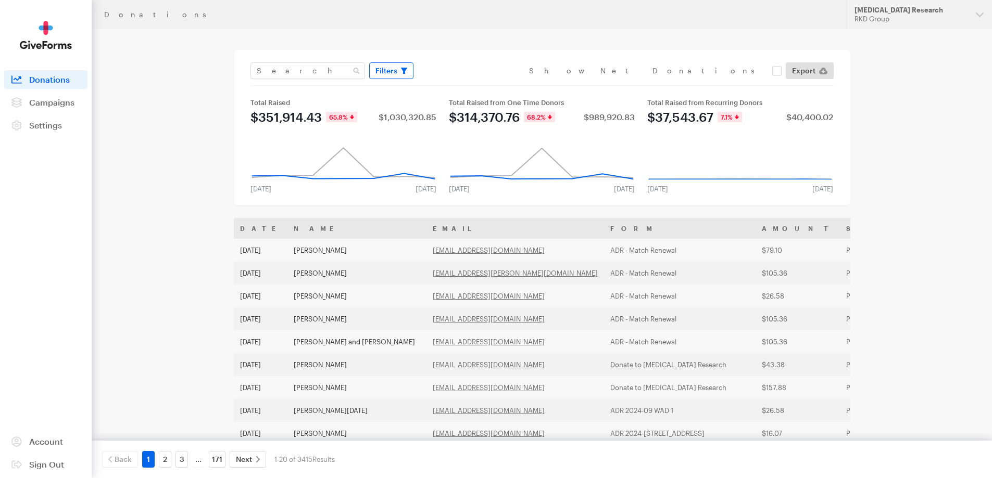
click at [397, 69] on button "Filters" at bounding box center [391, 70] width 44 height 17
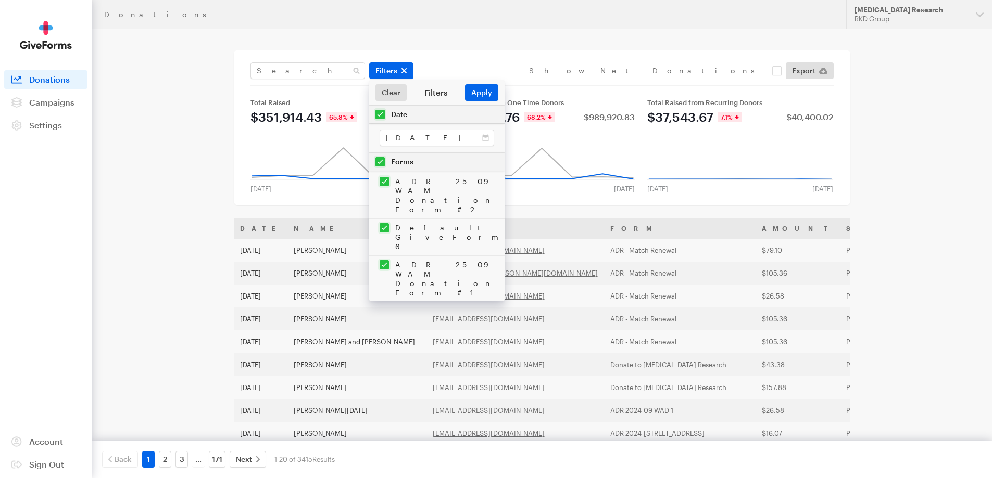
click at [865, 106] on main "Donations Filters Clear Filters Apply Date [DATE] - [DATE] Forms ADR 2509 WAM D…" at bounding box center [496, 392] width 750 height 727
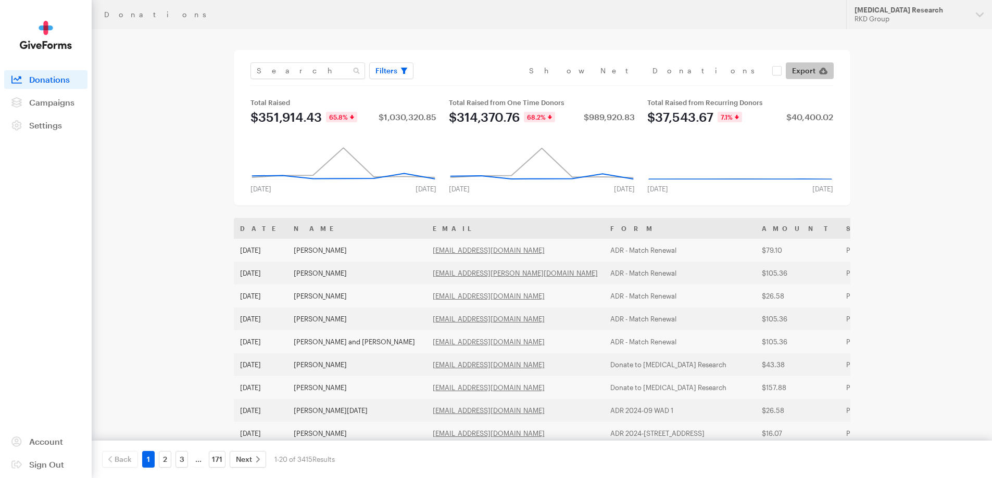
click at [805, 69] on span "Export" at bounding box center [803, 71] width 23 height 12
